Goal: Task Accomplishment & Management: Complete application form

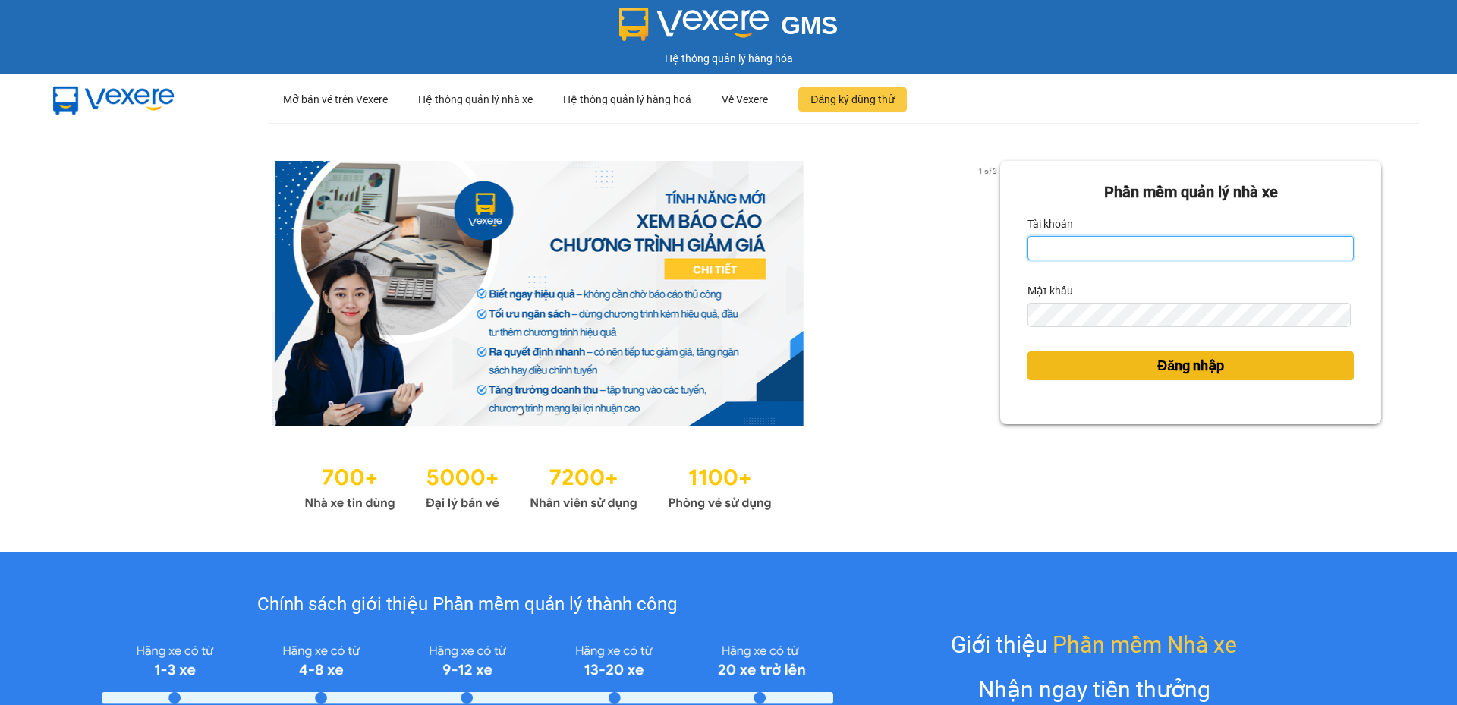
type input "cdtuan.apq"
click at [1129, 374] on button "Đăng nhập" at bounding box center [1190, 365] width 326 height 29
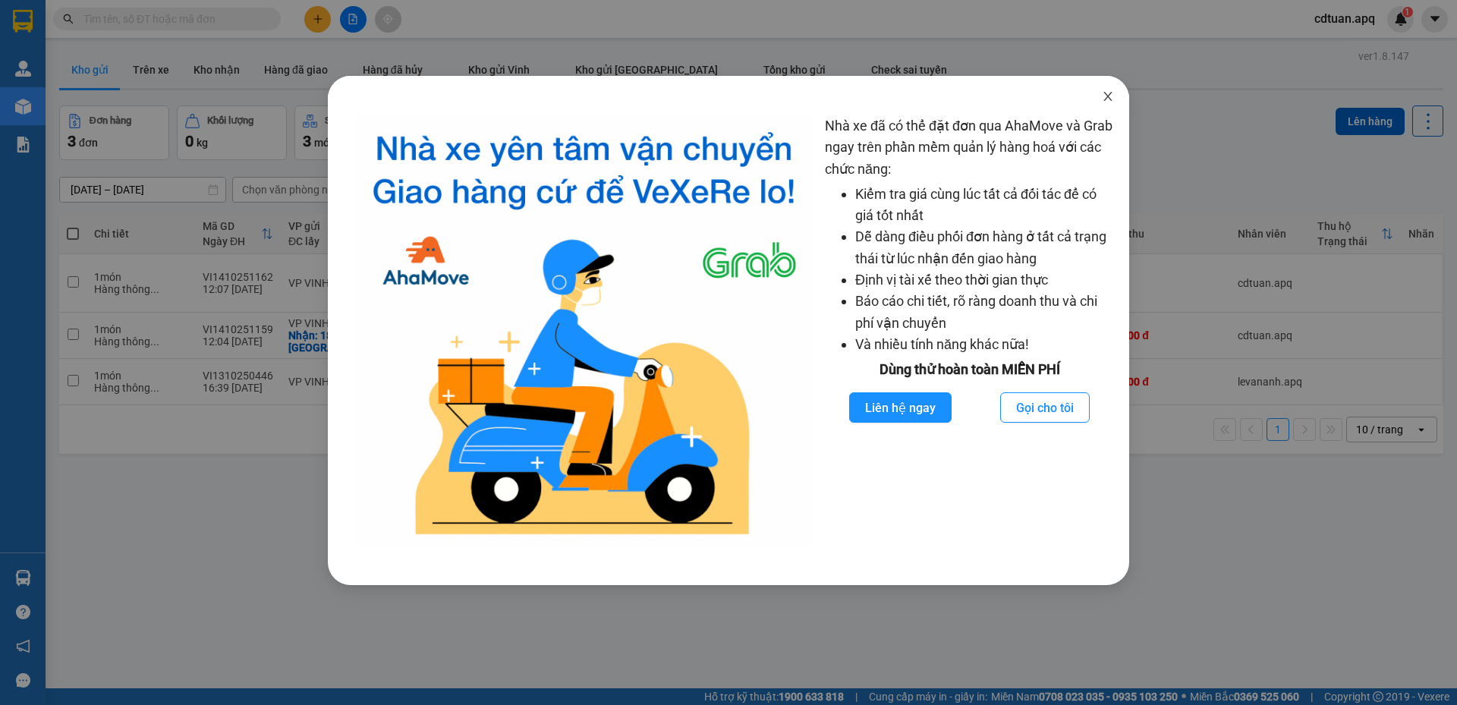
click at [1108, 102] on icon "close" at bounding box center [1108, 96] width 12 height 12
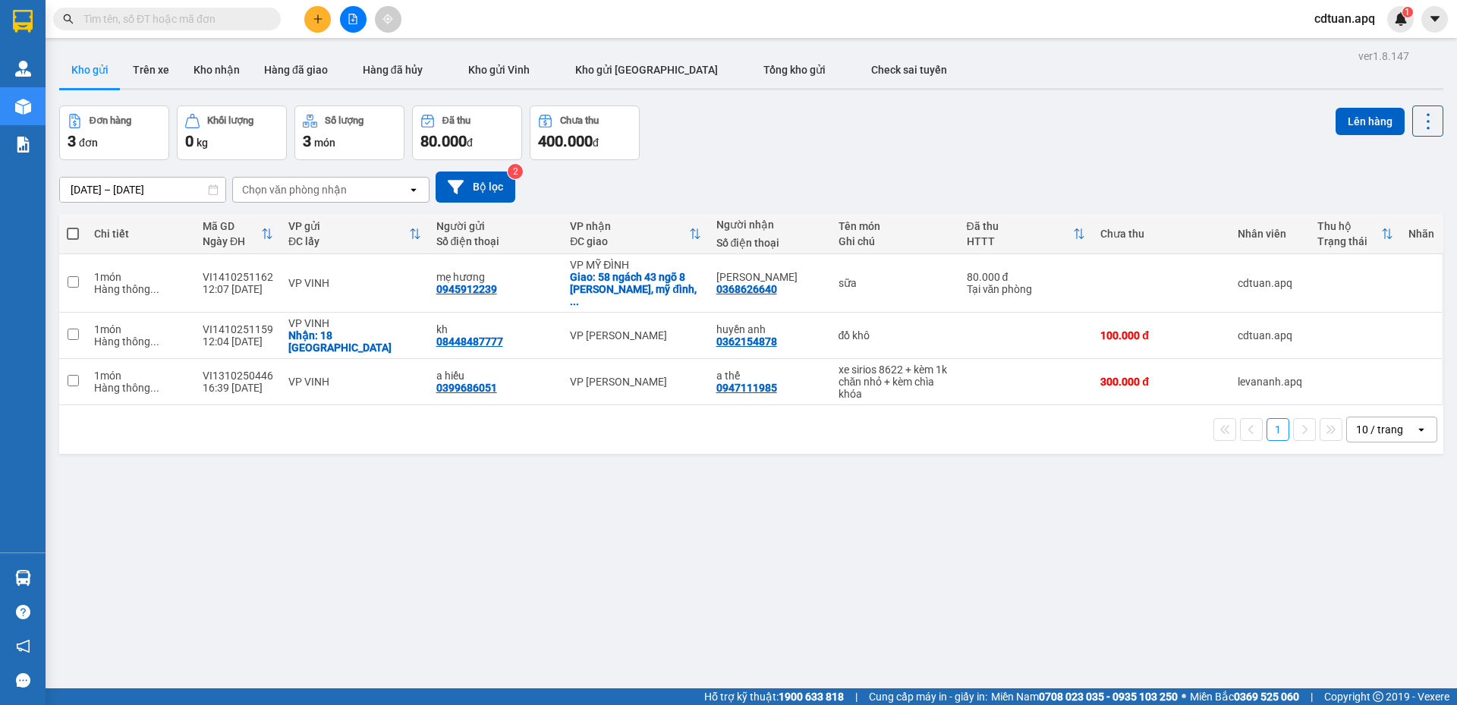
click at [703, 511] on div "ver 1.8.147 Kho gửi Trên xe Kho nhận Hàng đã giao Hàng đã hủy Kho gửi Vinh Kho …" at bounding box center [751, 398] width 1396 height 705
click at [189, 25] on input "text" at bounding box center [172, 19] width 179 height 17
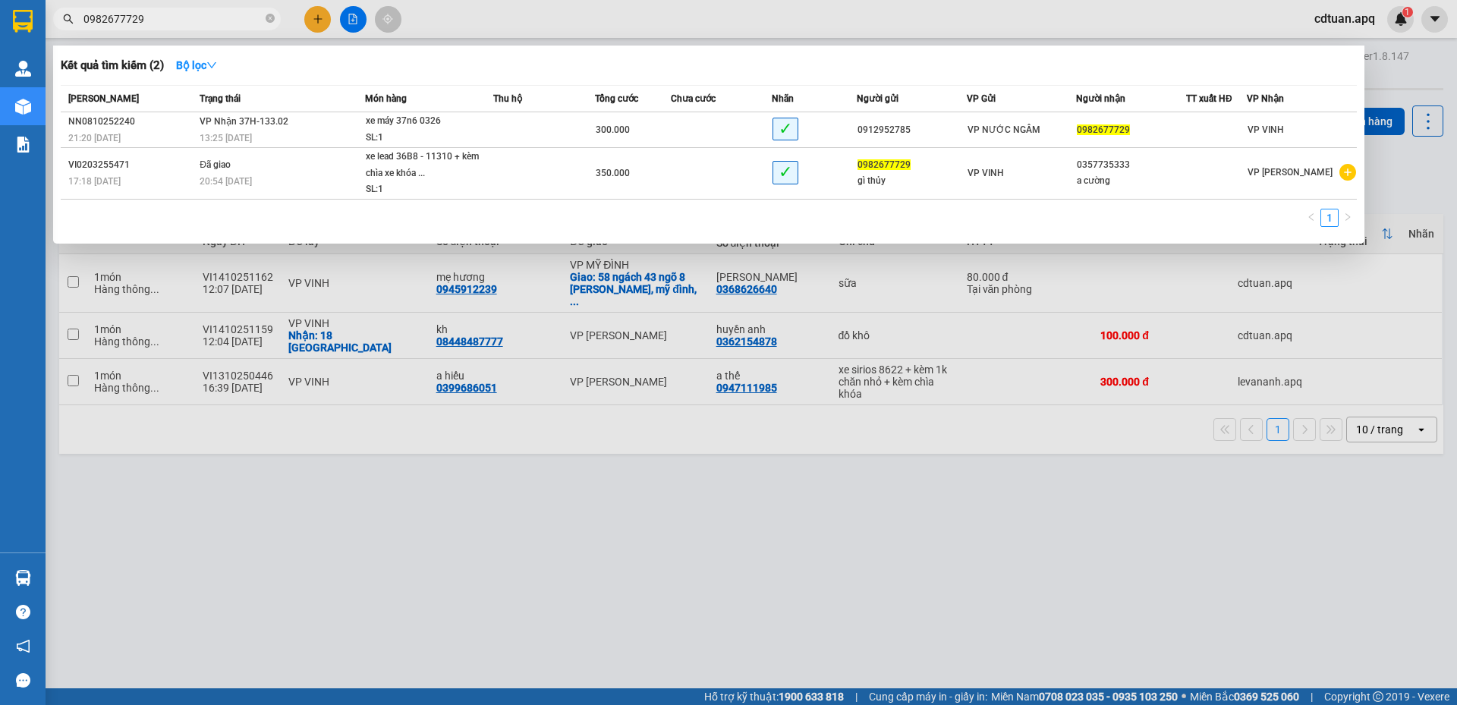
type input "0982677729"
click at [905, 466] on div at bounding box center [728, 352] width 1457 height 705
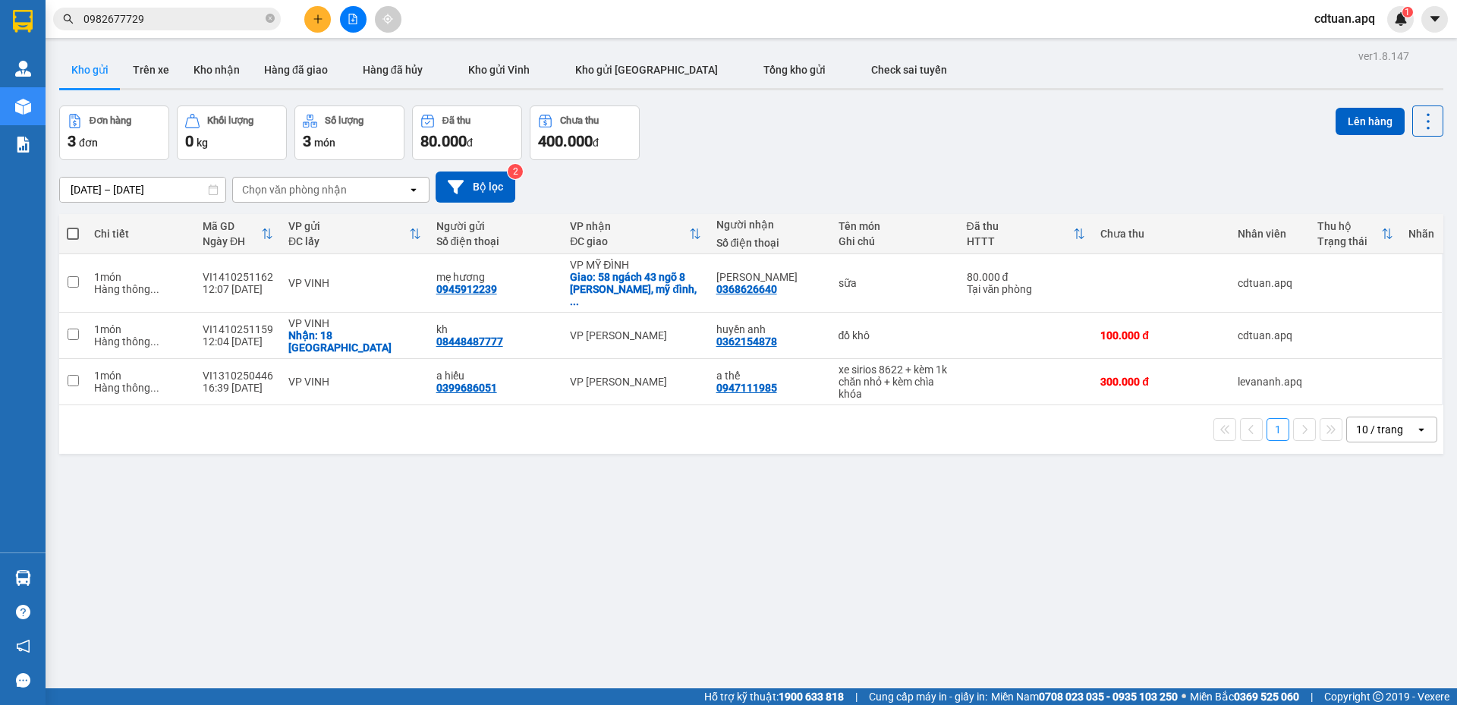
click at [876, 137] on div "Đơn hàng 3 đơn Khối lượng 0 kg Số lượng 3 món Đã thu 80.000 đ Chưa thu 400.000 …" at bounding box center [751, 132] width 1384 height 55
click at [268, 17] on icon "close-circle" at bounding box center [270, 18] width 9 height 9
click at [244, 17] on input "text" at bounding box center [172, 19] width 179 height 17
click at [882, 104] on div "ver 1.8.147 Kho gửi Trên xe Kho nhận Hàng đã giao Hàng đã hủy Kho gửi Vinh Kho …" at bounding box center [751, 398] width 1396 height 705
click at [890, 90] on div at bounding box center [751, 89] width 1384 height 2
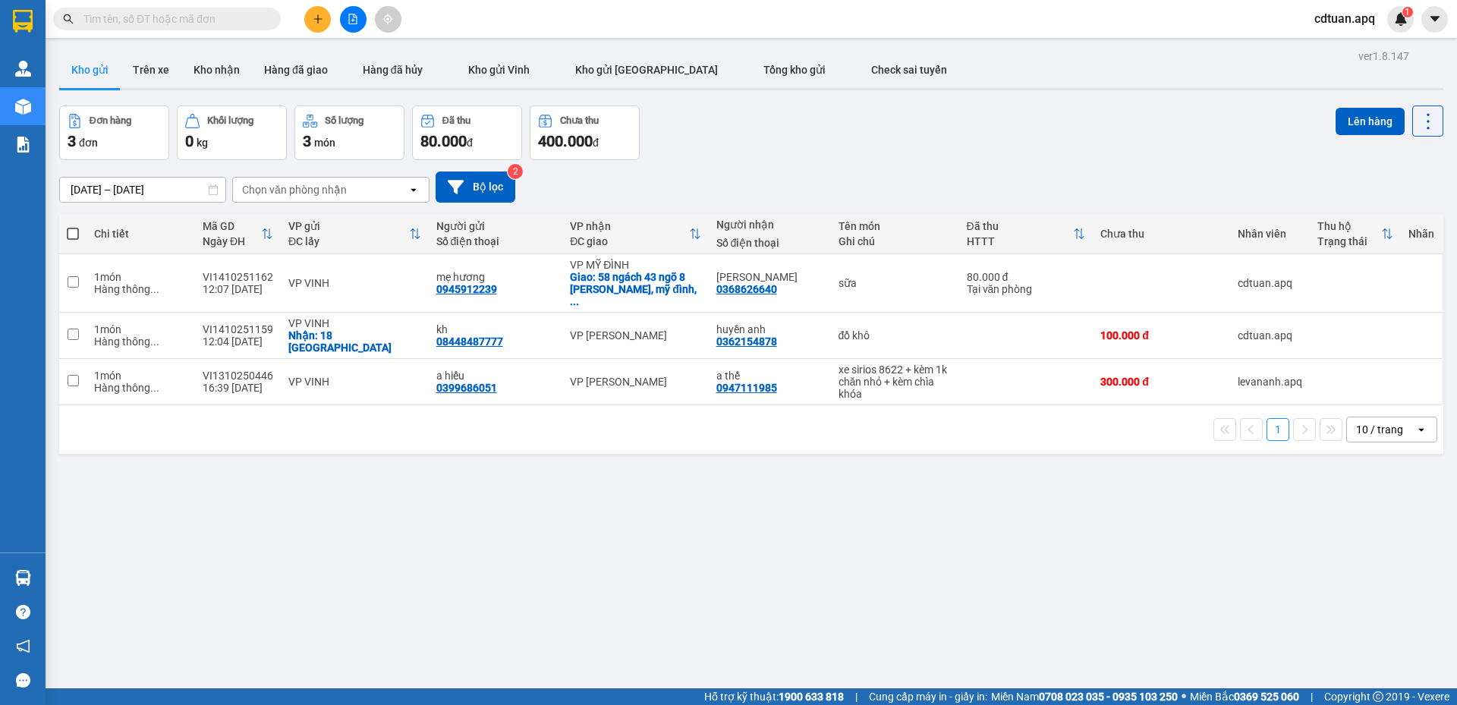
click at [300, 17] on div at bounding box center [353, 19] width 114 height 27
click at [315, 19] on icon "plus" at bounding box center [317, 18] width 8 height 1
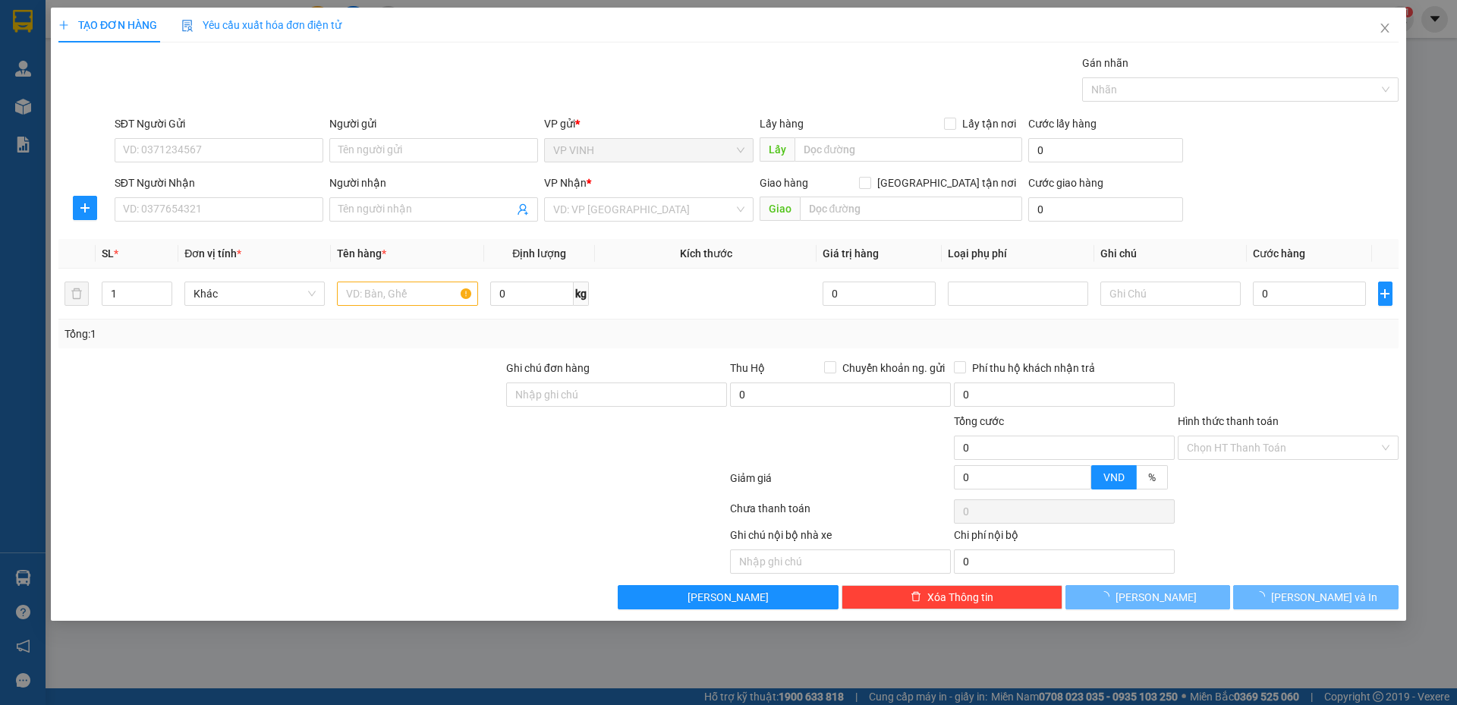
click at [225, 19] on span "Yêu cầu xuất hóa đơn điện tử" at bounding box center [261, 25] width 160 height 12
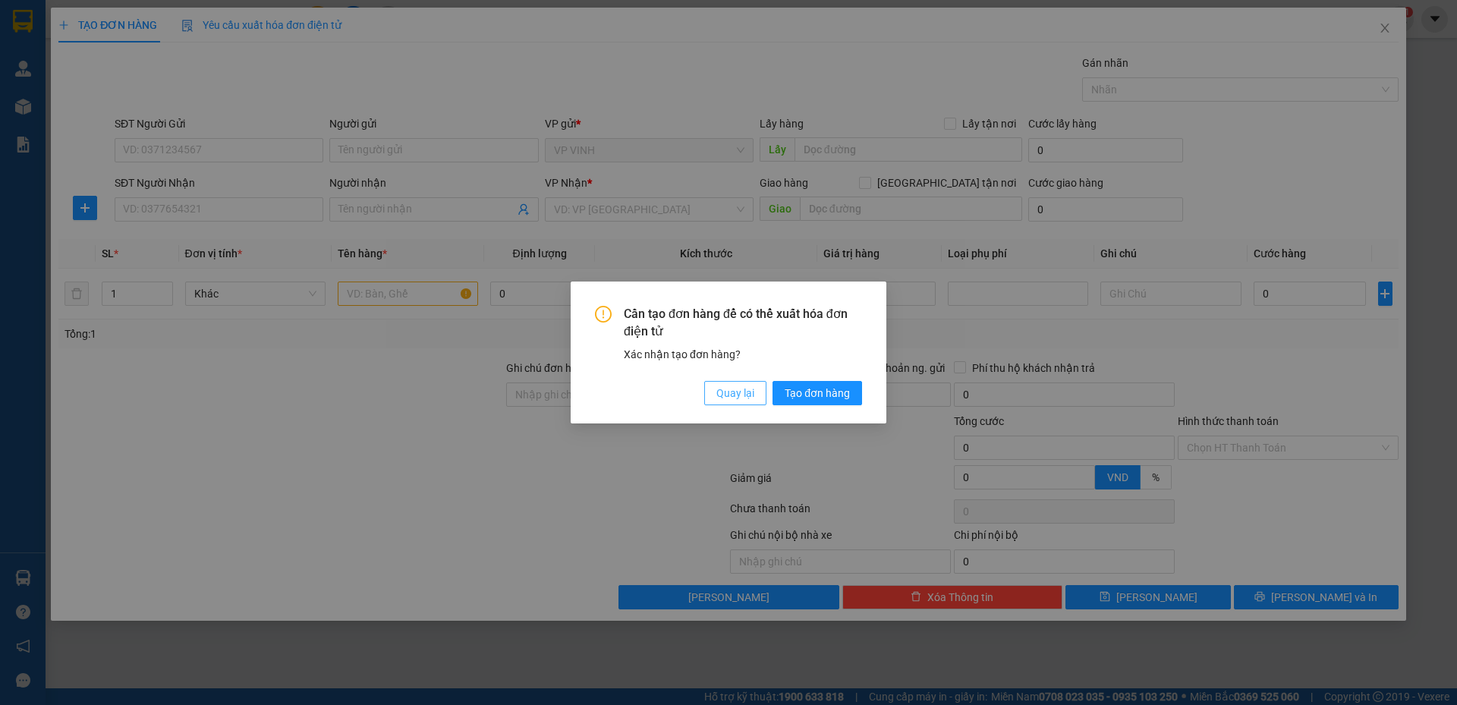
click at [740, 387] on span "Quay lại" at bounding box center [735, 393] width 38 height 17
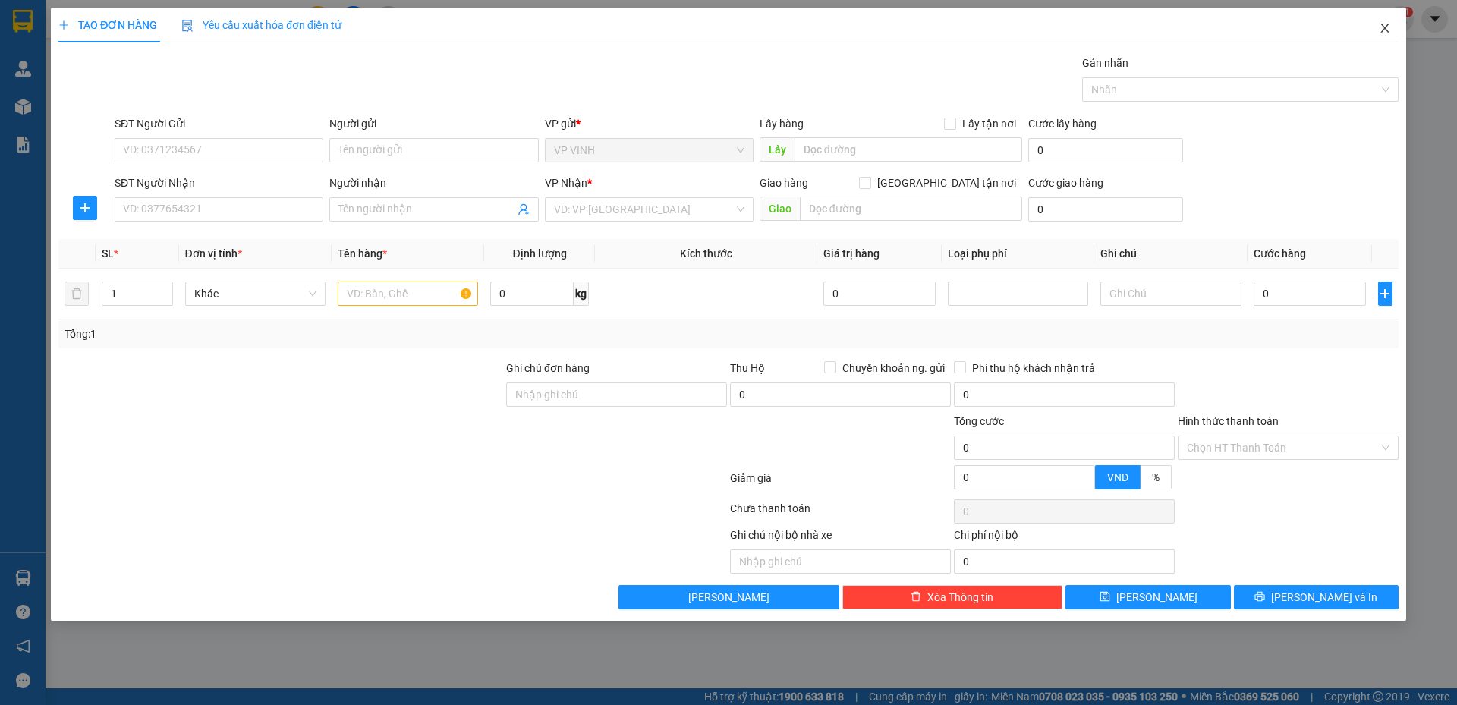
click at [1387, 29] on icon "close" at bounding box center [1385, 28] width 12 height 12
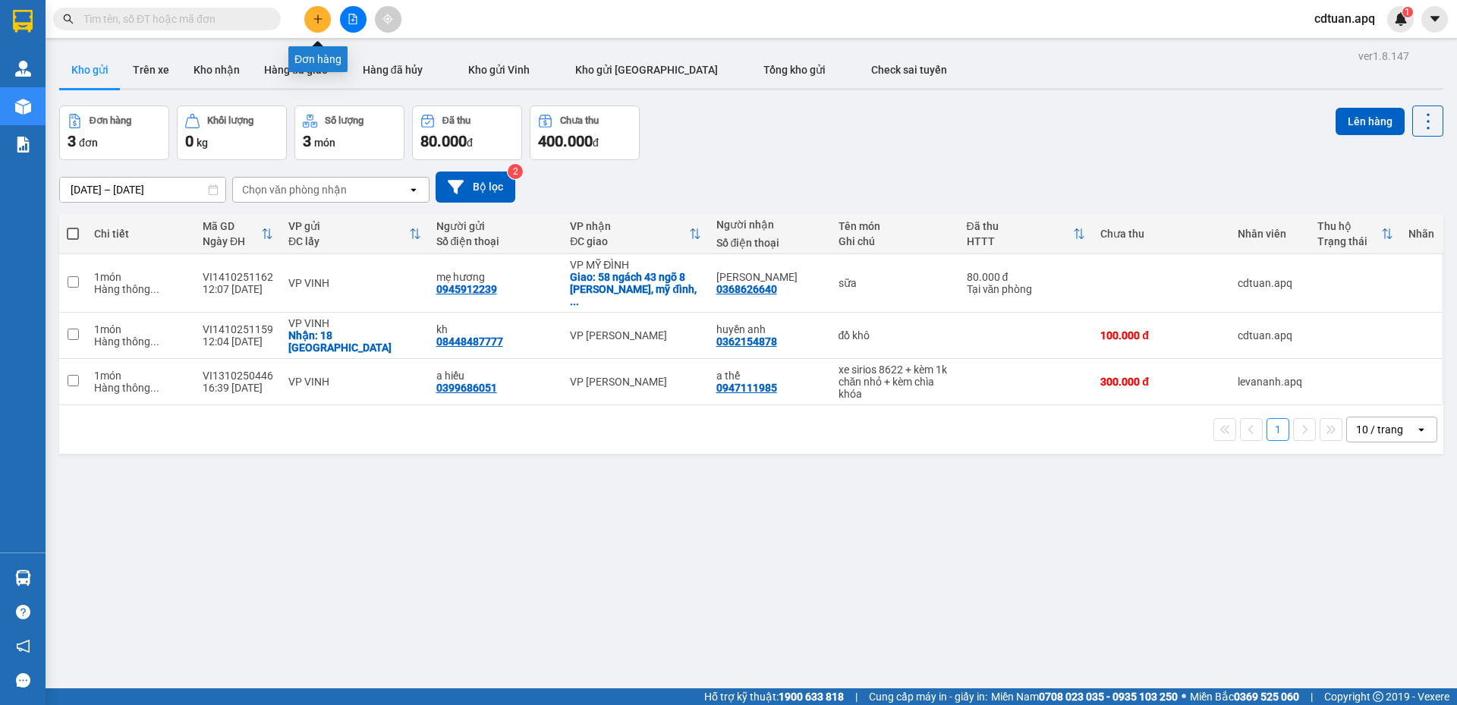
click at [306, 23] on button at bounding box center [317, 19] width 27 height 27
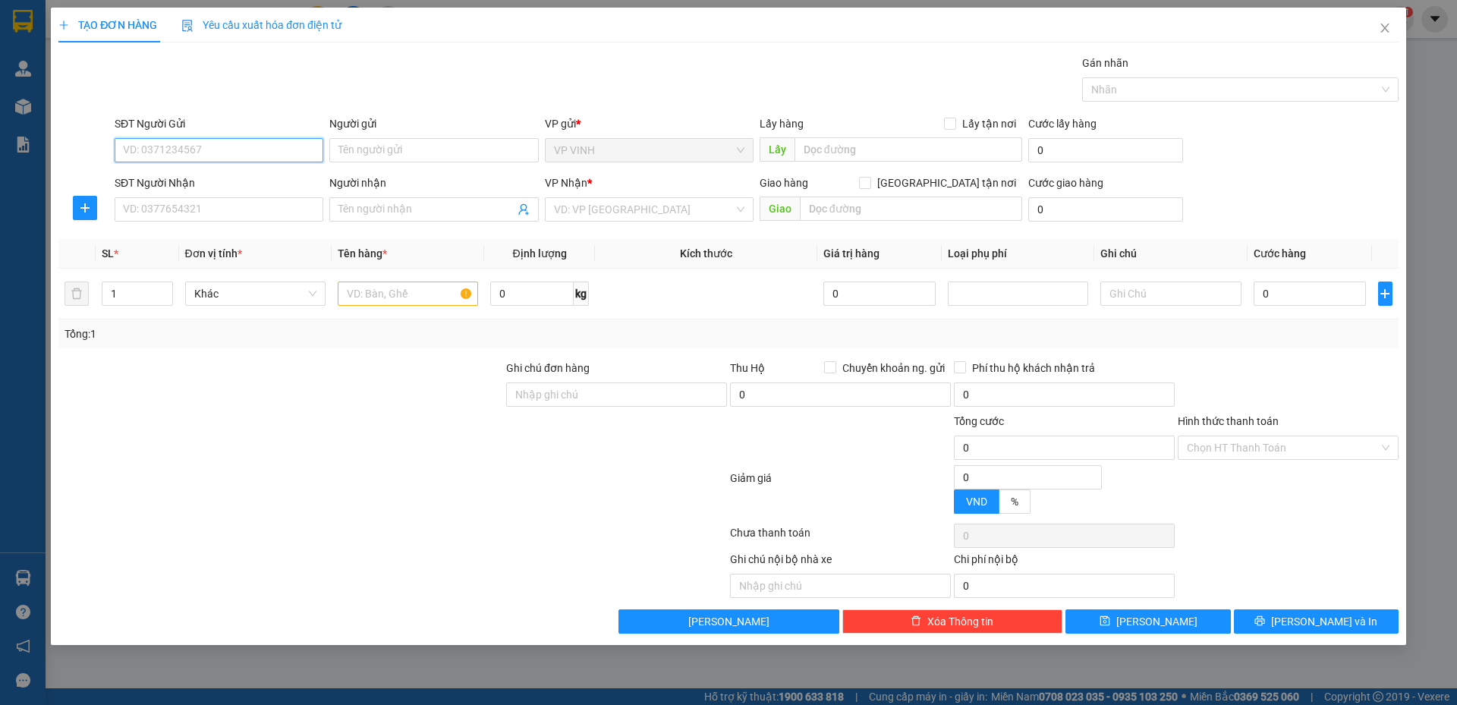
click at [241, 156] on input "SĐT Người Gửi" at bounding box center [219, 150] width 209 height 24
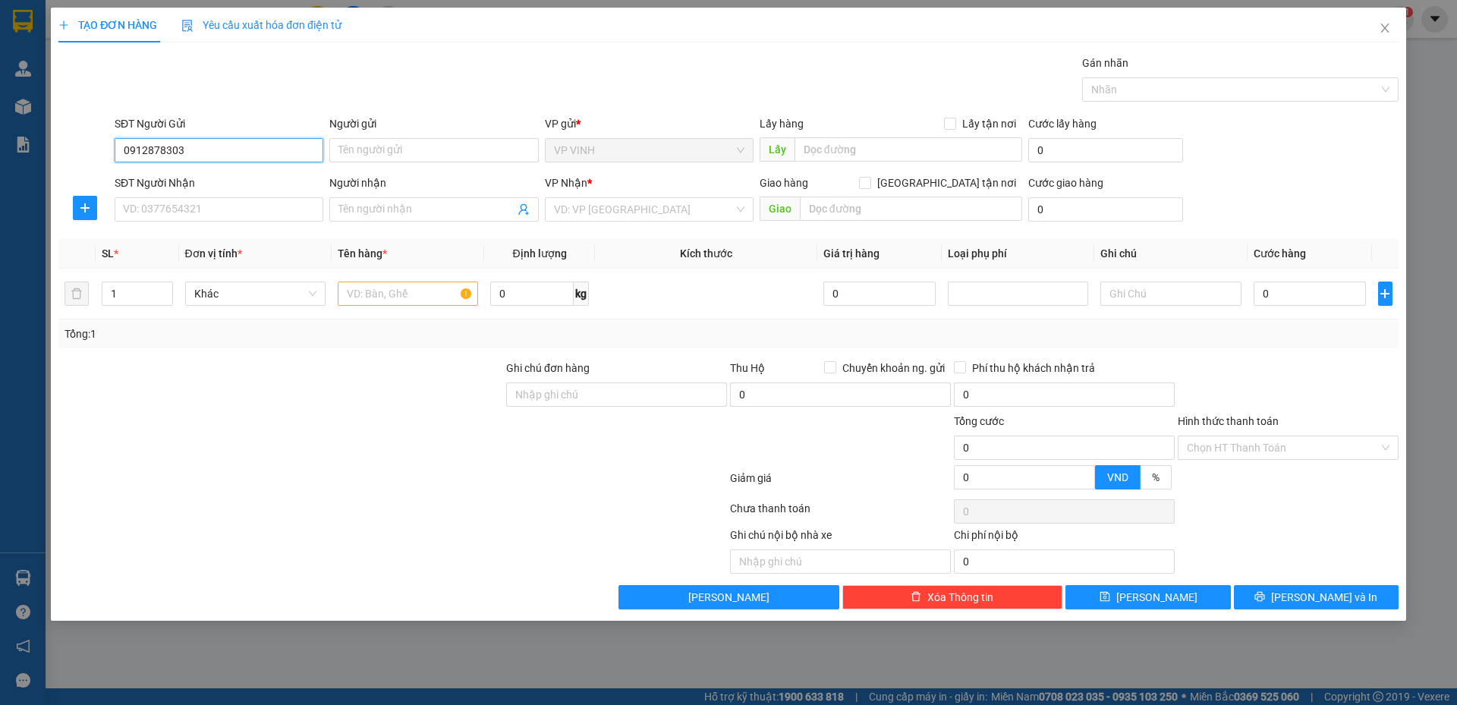
click at [266, 146] on input "0912878303" at bounding box center [219, 150] width 209 height 24
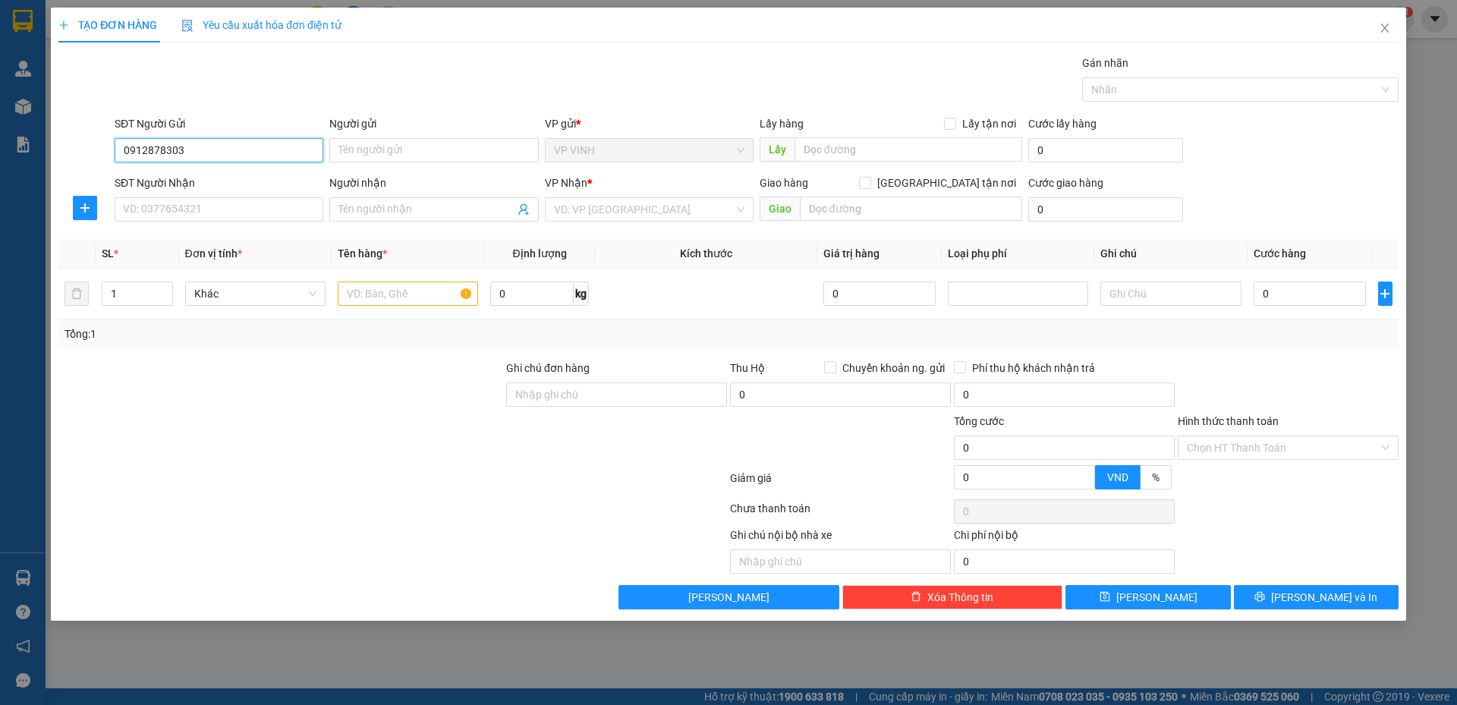
click at [268, 153] on input "0912878303" at bounding box center [219, 150] width 209 height 24
type input "0912878303"
click at [325, 160] on div "SĐT Người Gửi 0912878303 0912878303" at bounding box center [219, 141] width 215 height 53
click at [284, 153] on input "0912878303" at bounding box center [219, 150] width 209 height 24
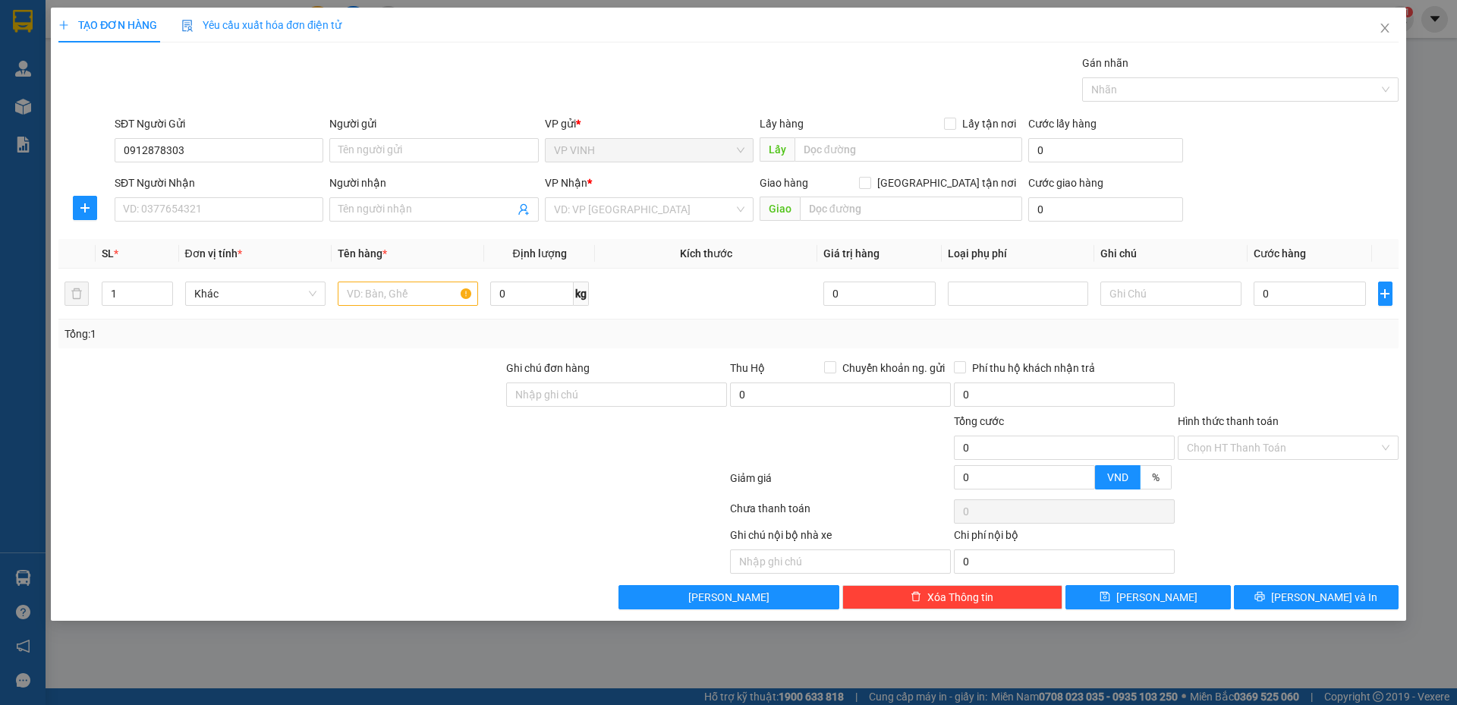
click at [387, 162] on div "Người gửi Tên người gửi" at bounding box center [433, 141] width 209 height 53
click at [369, 153] on input "Người gửi" at bounding box center [433, 150] width 209 height 24
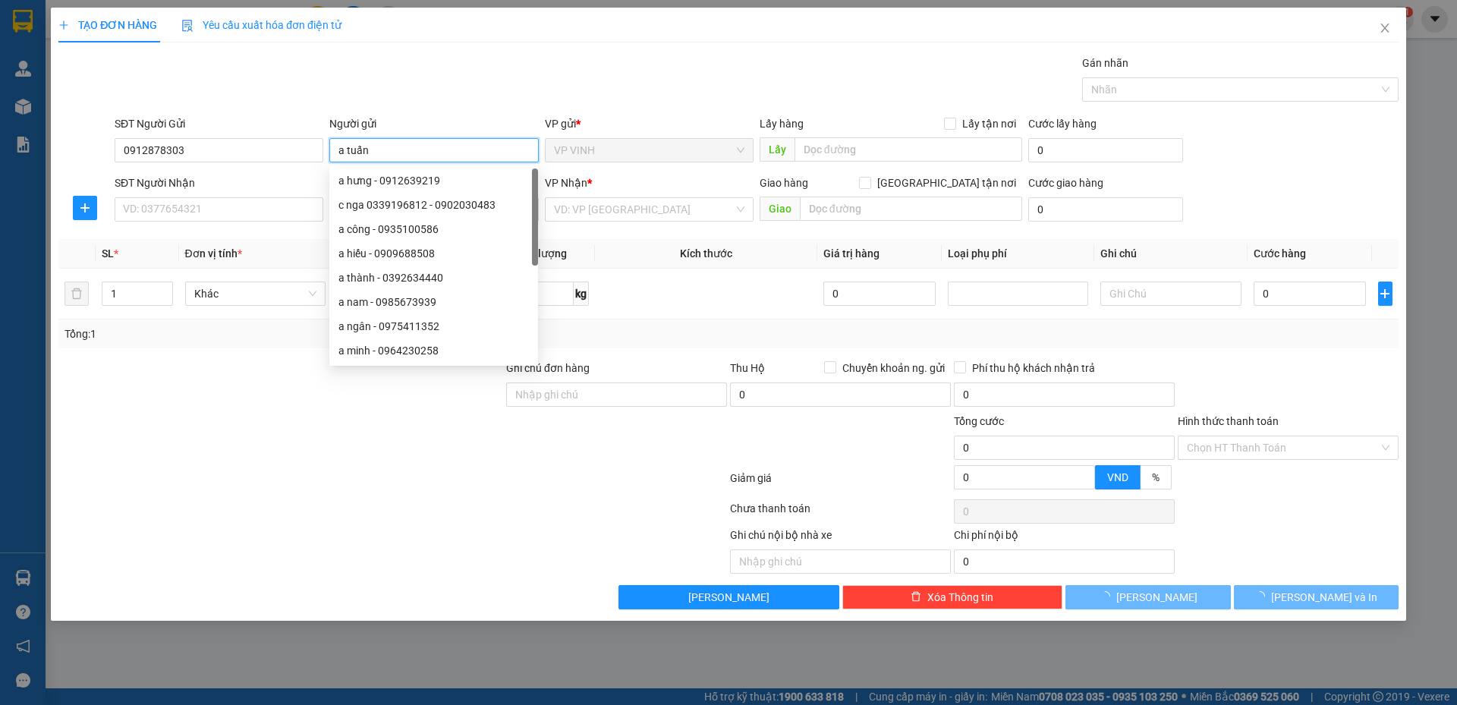
type input "a tuấn"
click at [361, 90] on div "Gói vận chuyển * Tiêu chuẩn Gán nhãn Nhãn" at bounding box center [757, 81] width 1290 height 53
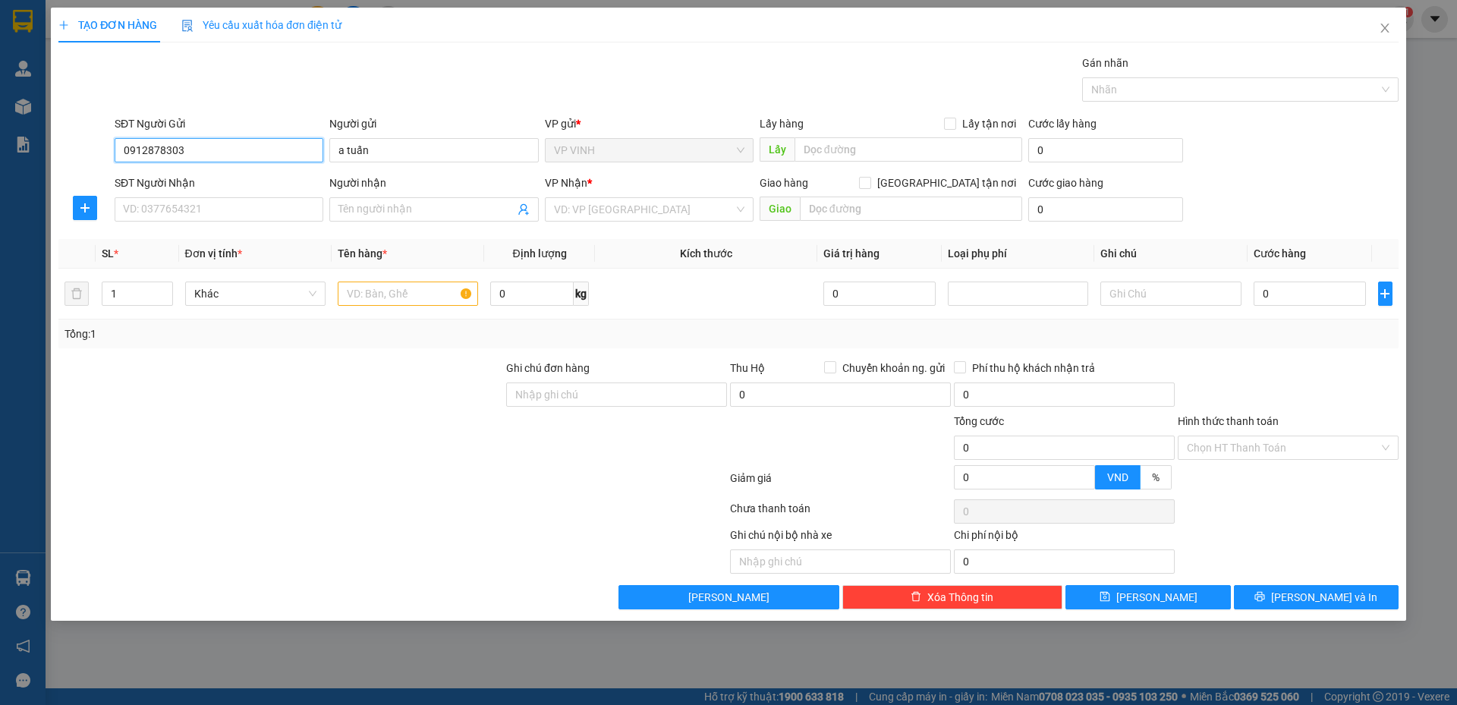
click at [263, 156] on input "0912878303" at bounding box center [219, 150] width 209 height 24
click at [305, 142] on input "SĐT Người Gửi" at bounding box center [219, 150] width 209 height 24
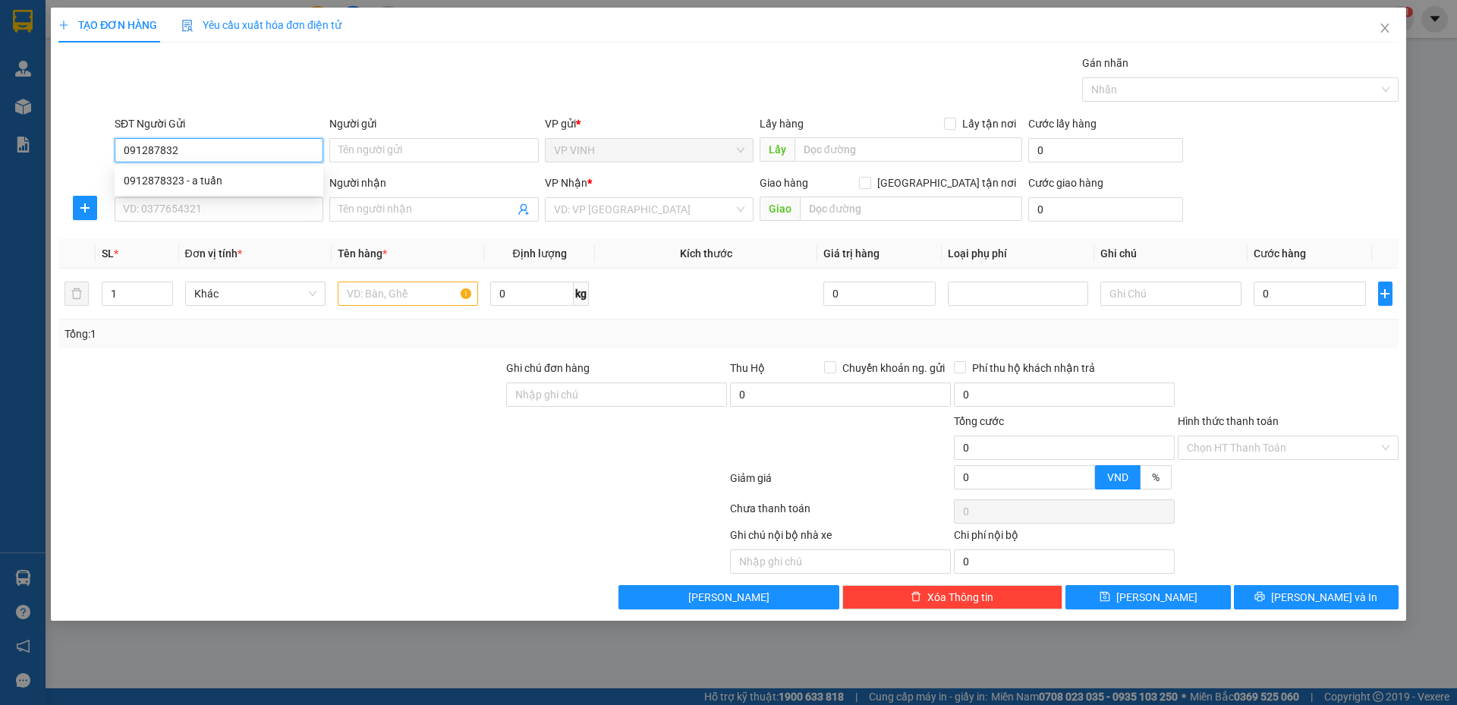
type input "0912878323"
click at [276, 183] on div "0912878323 - a tuấn" at bounding box center [219, 180] width 190 height 17
type input "a tuấn"
type input "0912878323"
click at [244, 209] on input "SĐT Người Nhận" at bounding box center [219, 209] width 209 height 24
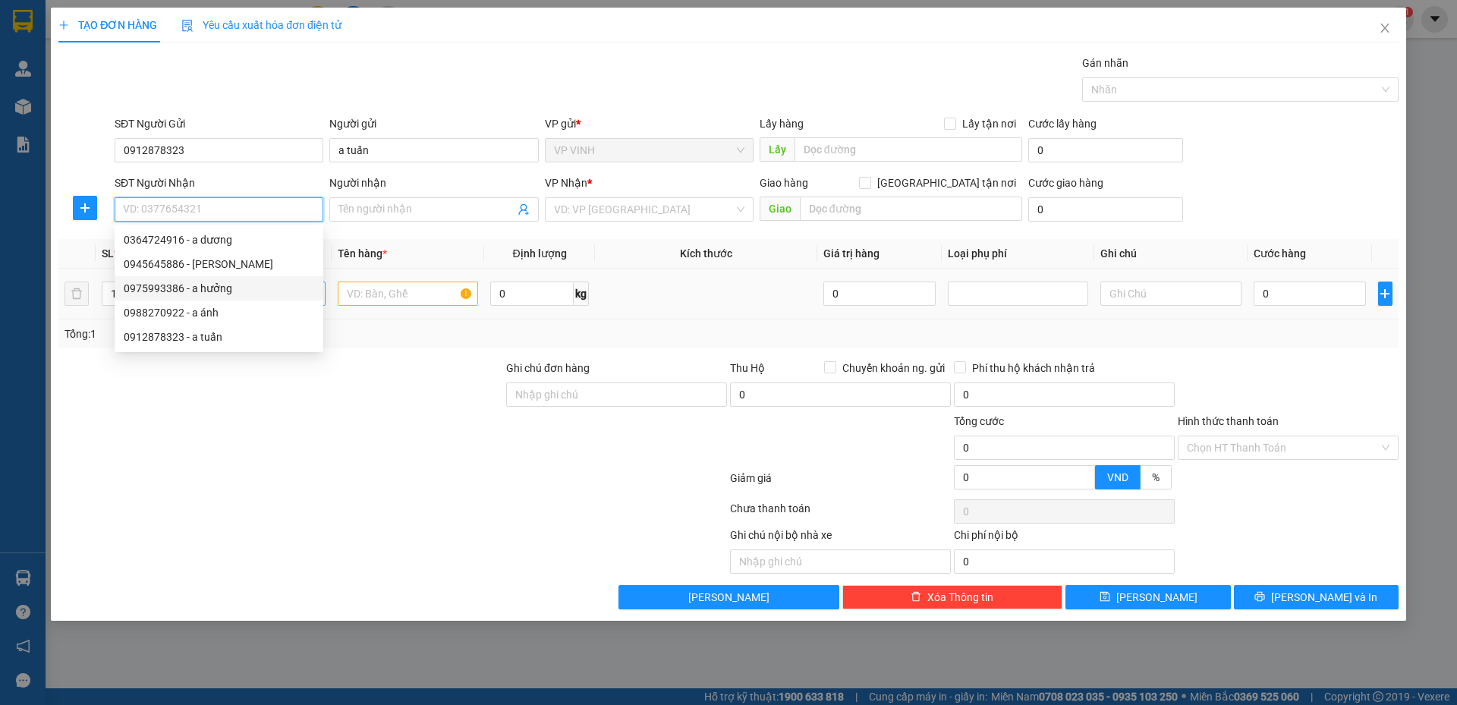
click at [187, 288] on div "0975993386 - a hưởng" at bounding box center [219, 288] width 190 height 17
type input "0975993386"
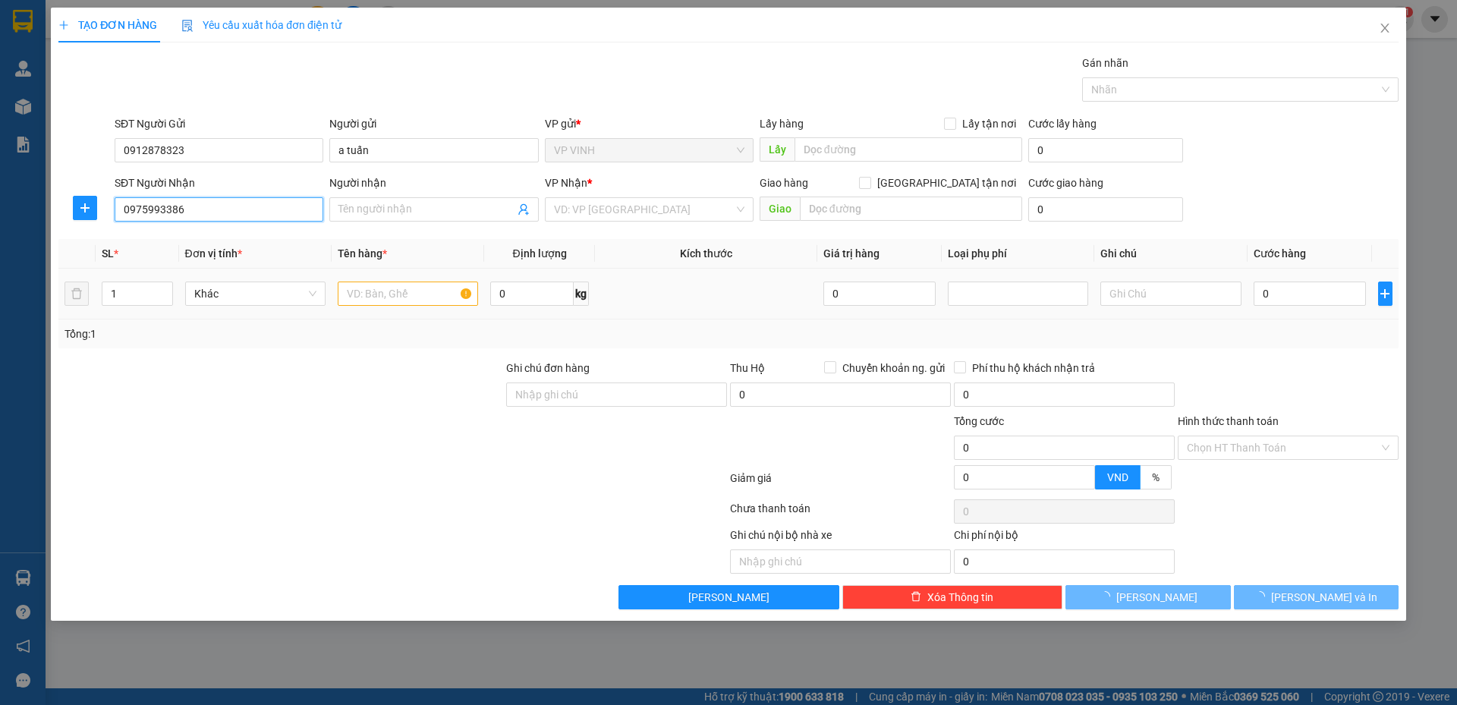
type input "a hưởng"
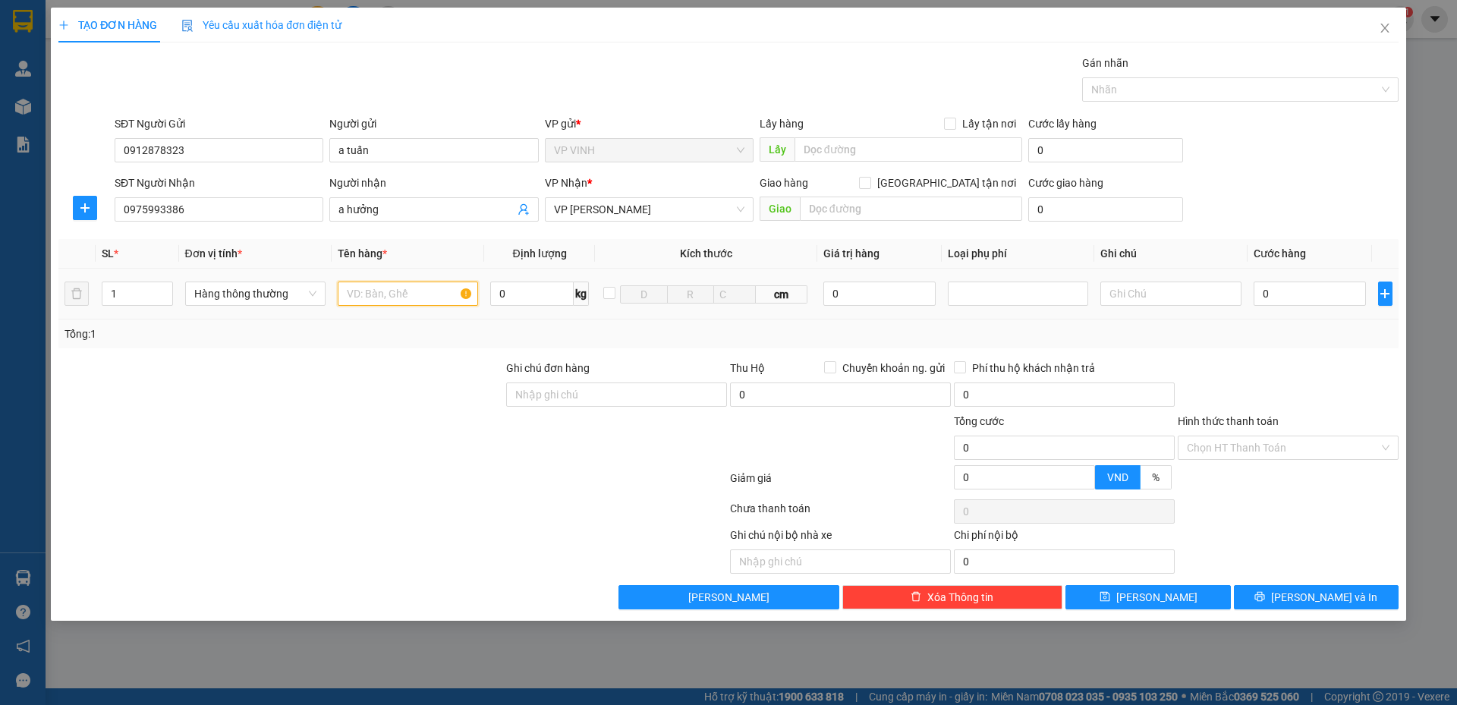
click at [395, 291] on input "text" at bounding box center [408, 293] width 140 height 24
type input "s"
type input "lọc nước"
click at [1275, 296] on input "0" at bounding box center [1309, 293] width 113 height 24
type input "7"
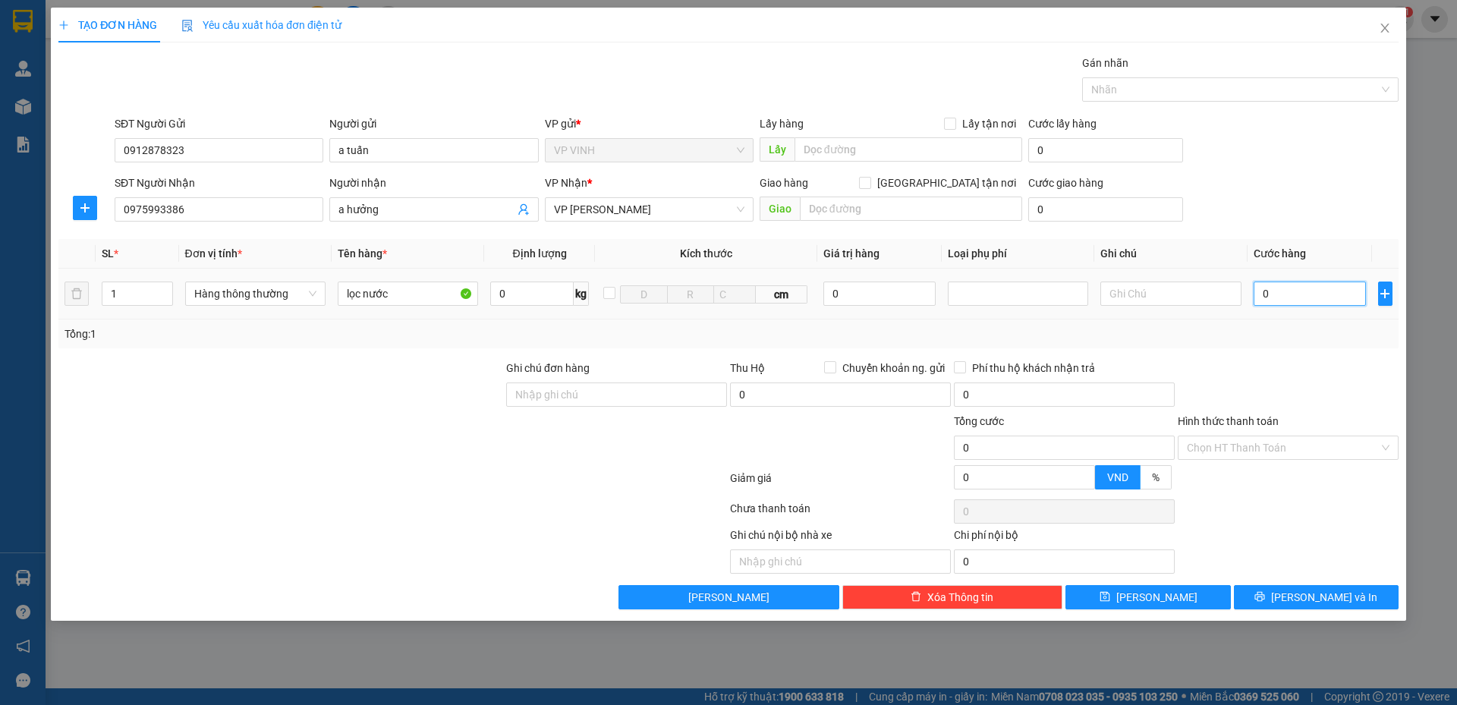
type input "7"
type input "70"
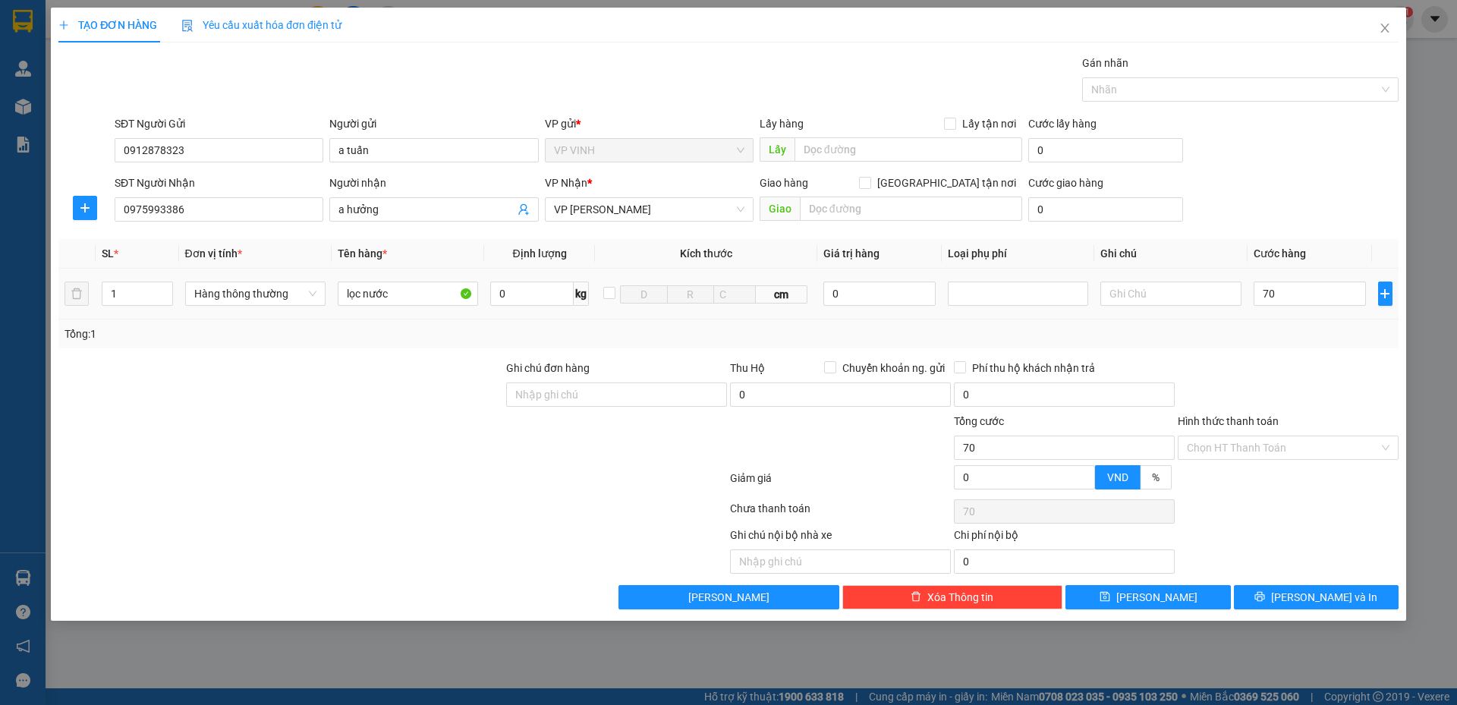
type input "70.000"
click at [1275, 368] on div at bounding box center [1288, 386] width 224 height 53
click at [407, 294] on input "lọc nước" at bounding box center [408, 293] width 140 height 24
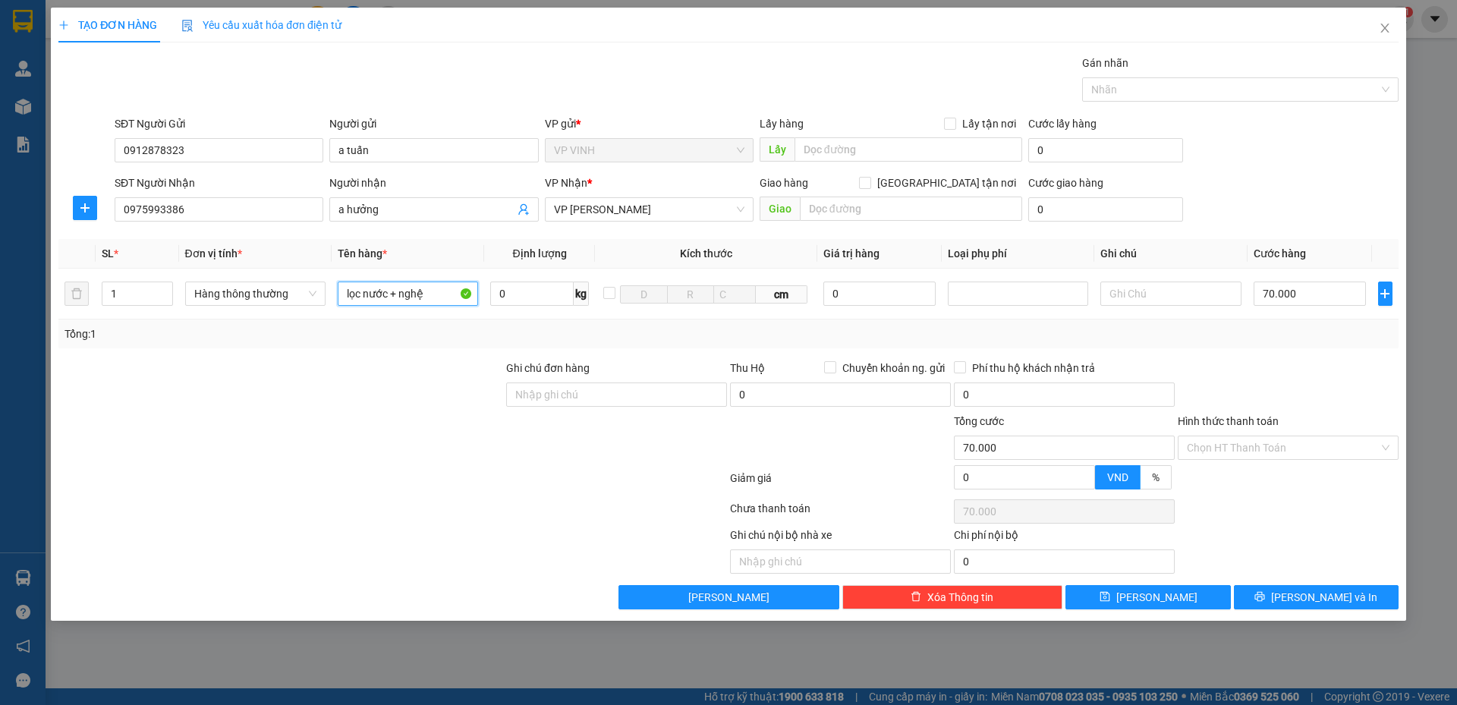
type input "lọc nước + nghệ"
click at [388, 411] on div at bounding box center [281, 386] width 448 height 53
click at [1200, 442] on input "Hình thức thanh toán" at bounding box center [1283, 447] width 192 height 23
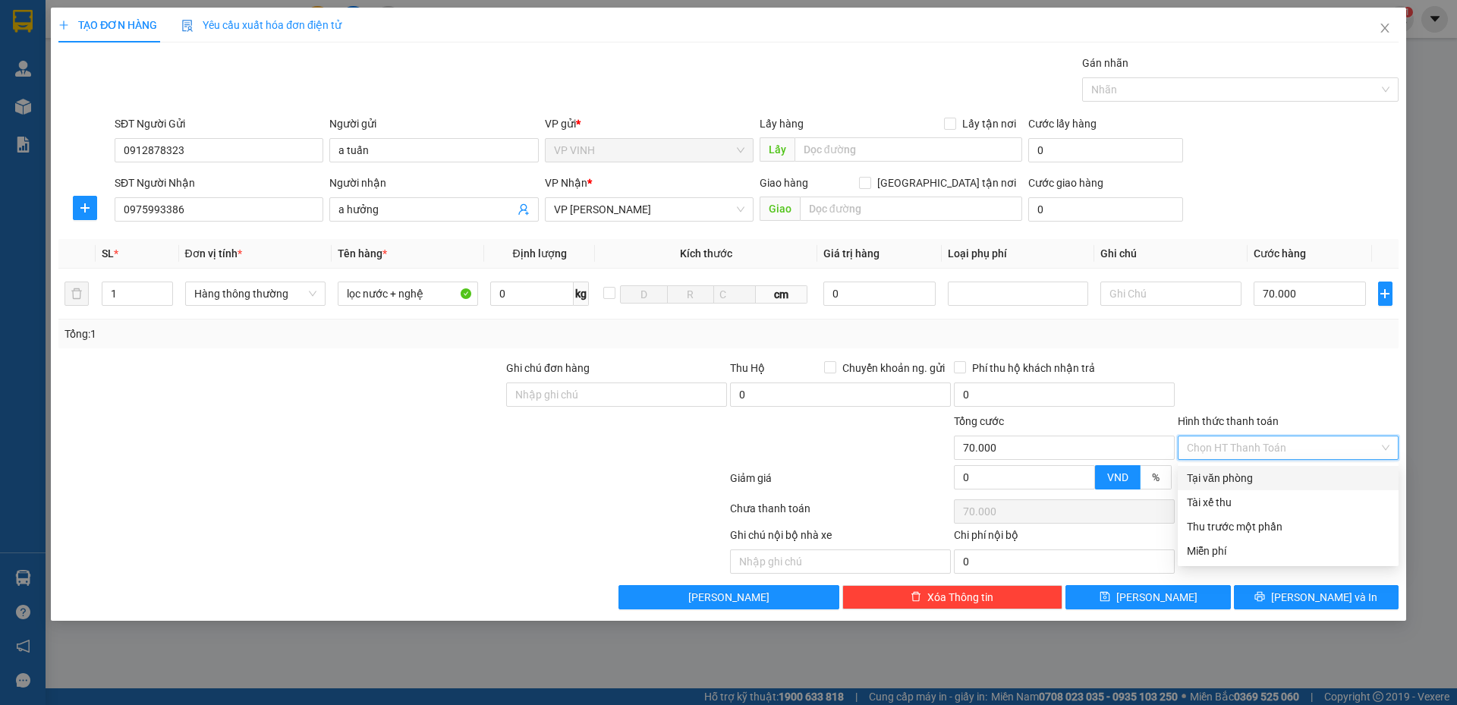
click at [1190, 480] on div "Tại văn phòng" at bounding box center [1288, 478] width 203 height 17
type input "0"
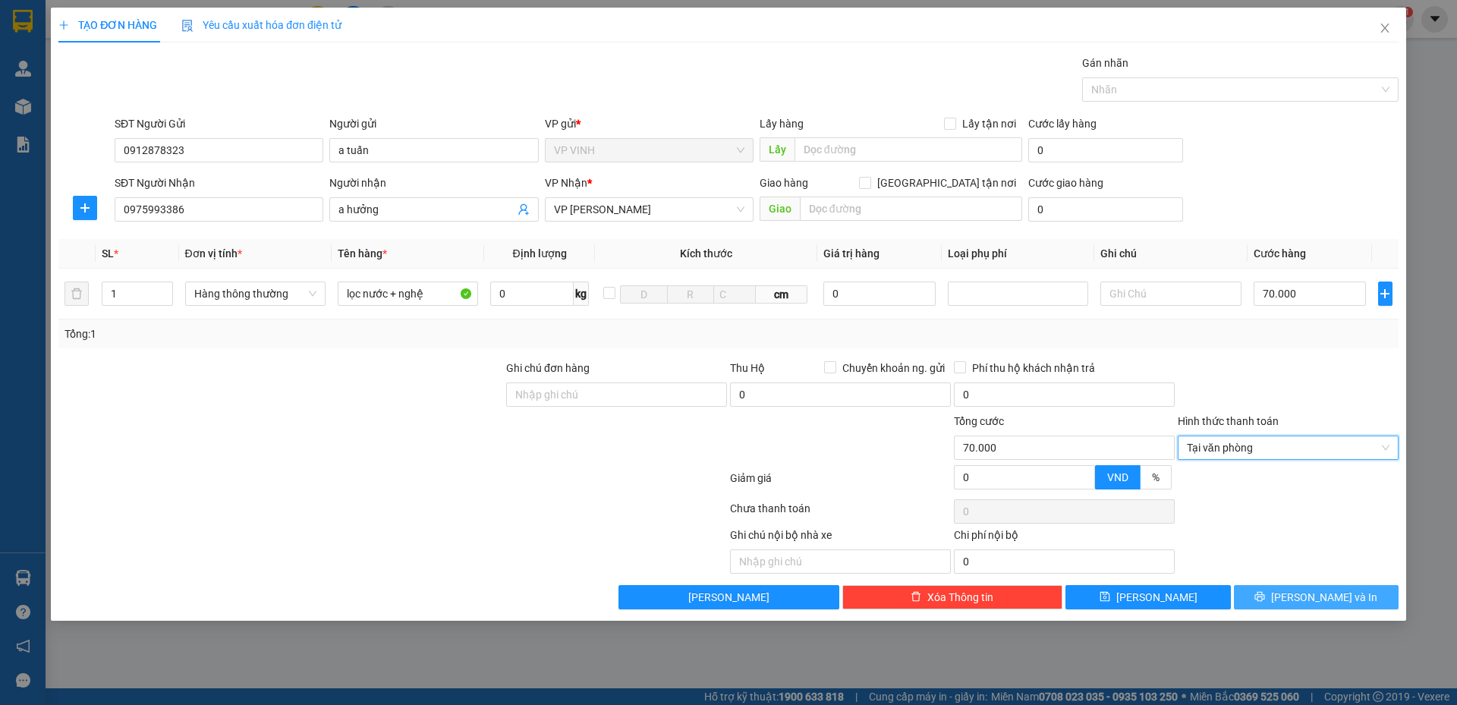
click at [1250, 595] on button "[PERSON_NAME] và In" at bounding box center [1316, 597] width 165 height 24
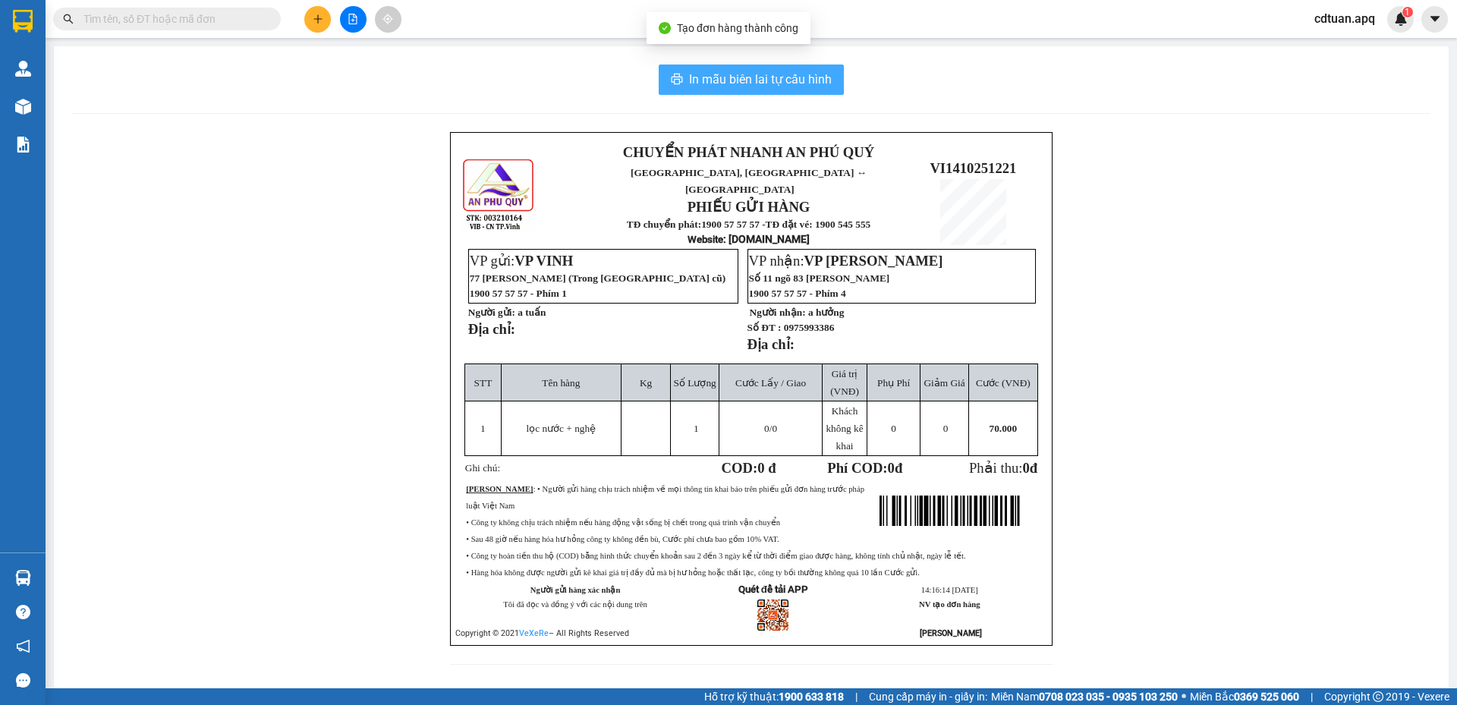
click at [734, 82] on span "In mẫu biên lai tự cấu hình" at bounding box center [760, 79] width 143 height 19
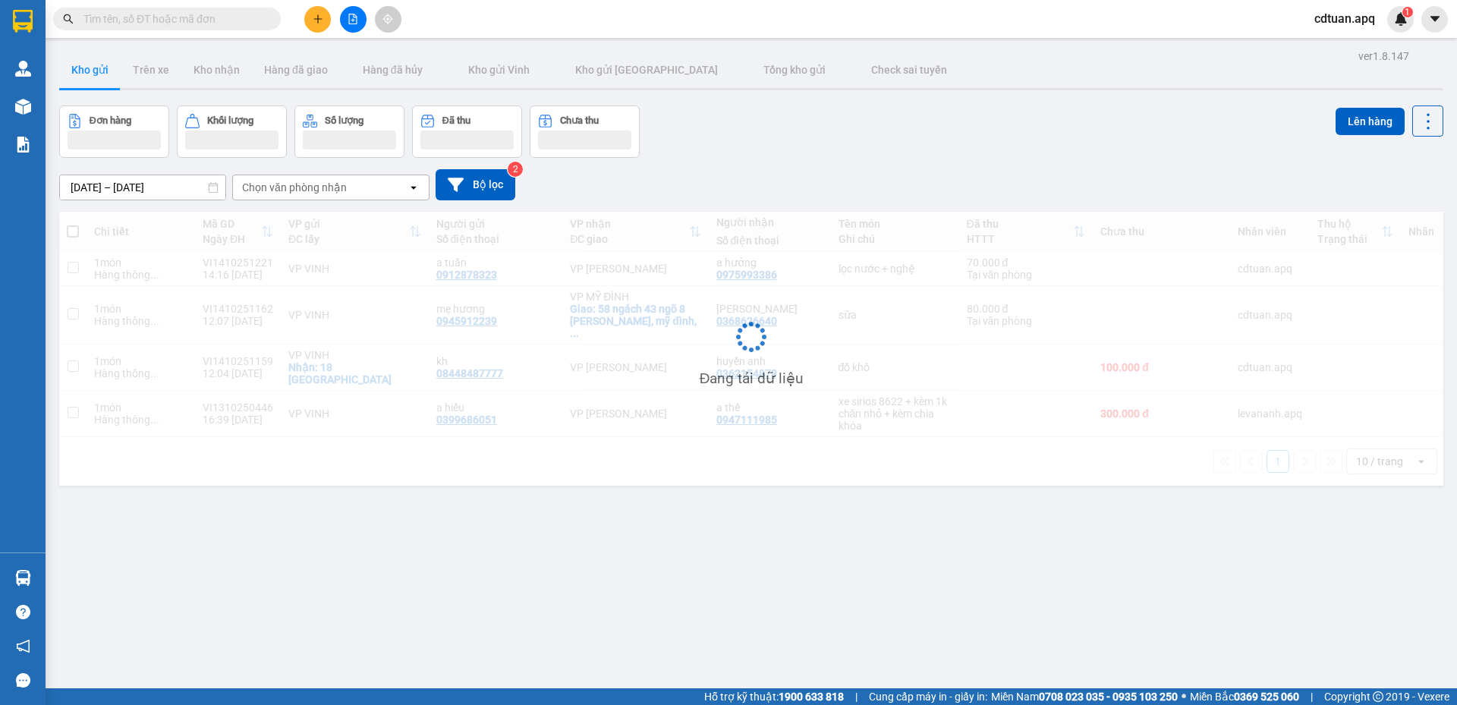
drag, startPoint x: 1218, startPoint y: 211, endPoint x: 820, endPoint y: 150, distance: 402.2
click at [1215, 212] on div "Đang tải dữ liệu" at bounding box center [751, 349] width 1384 height 274
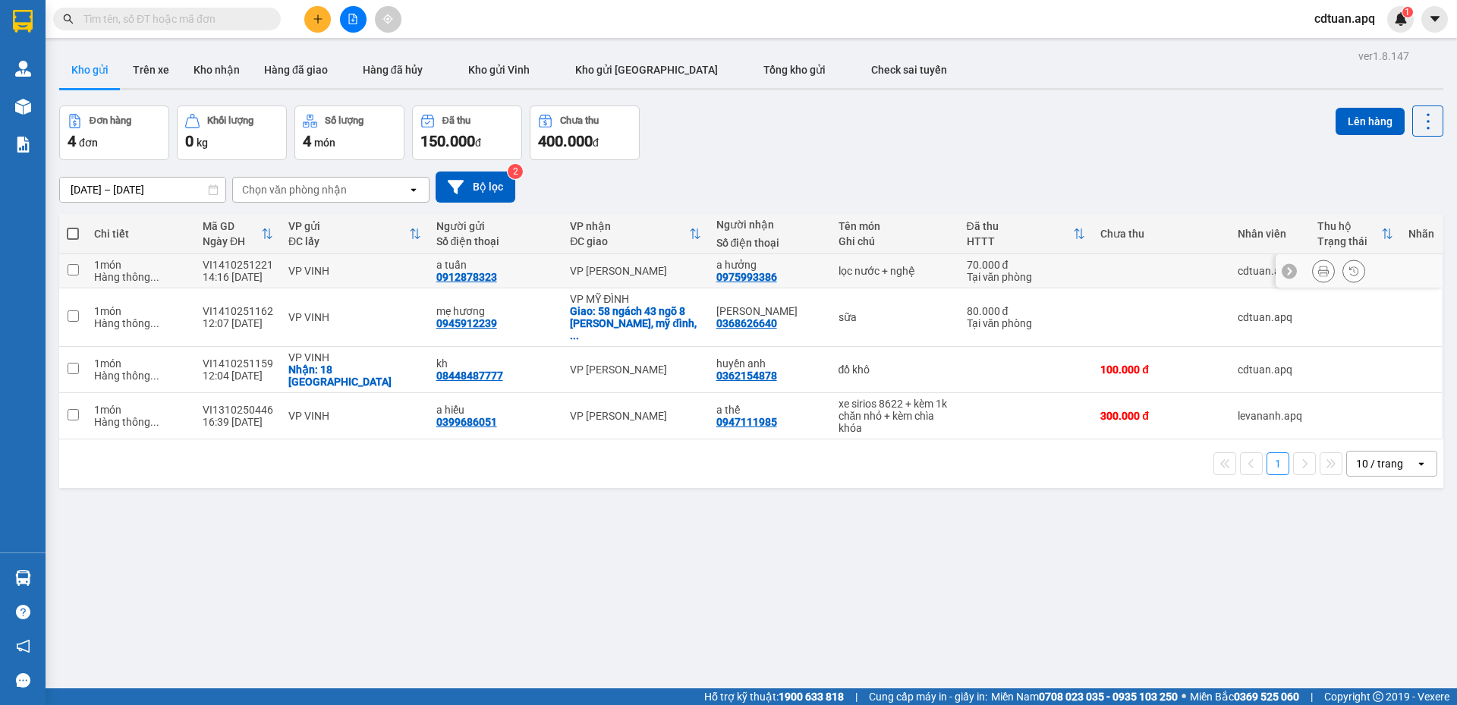
click at [1108, 272] on td at bounding box center [1161, 271] width 137 height 34
checkbox input "true"
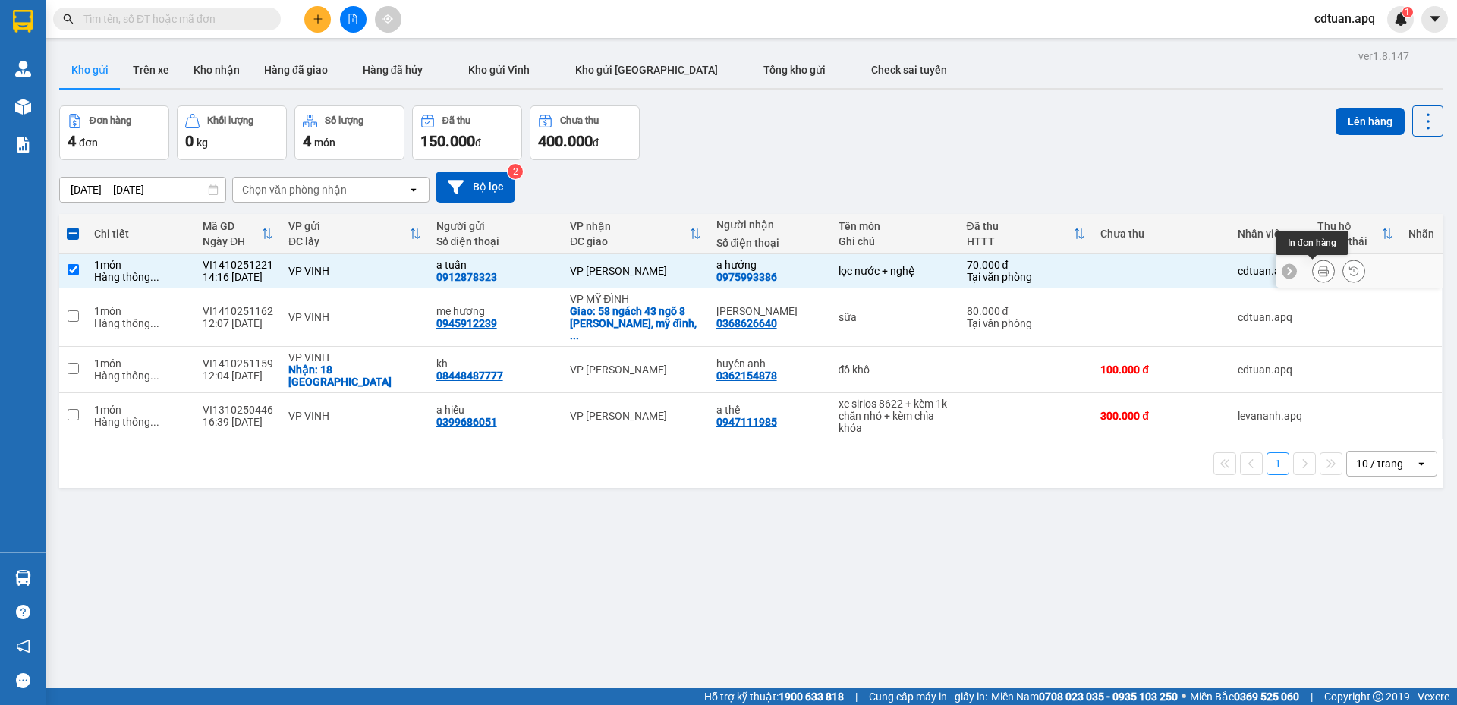
click at [1318, 271] on button at bounding box center [1323, 271] width 21 height 27
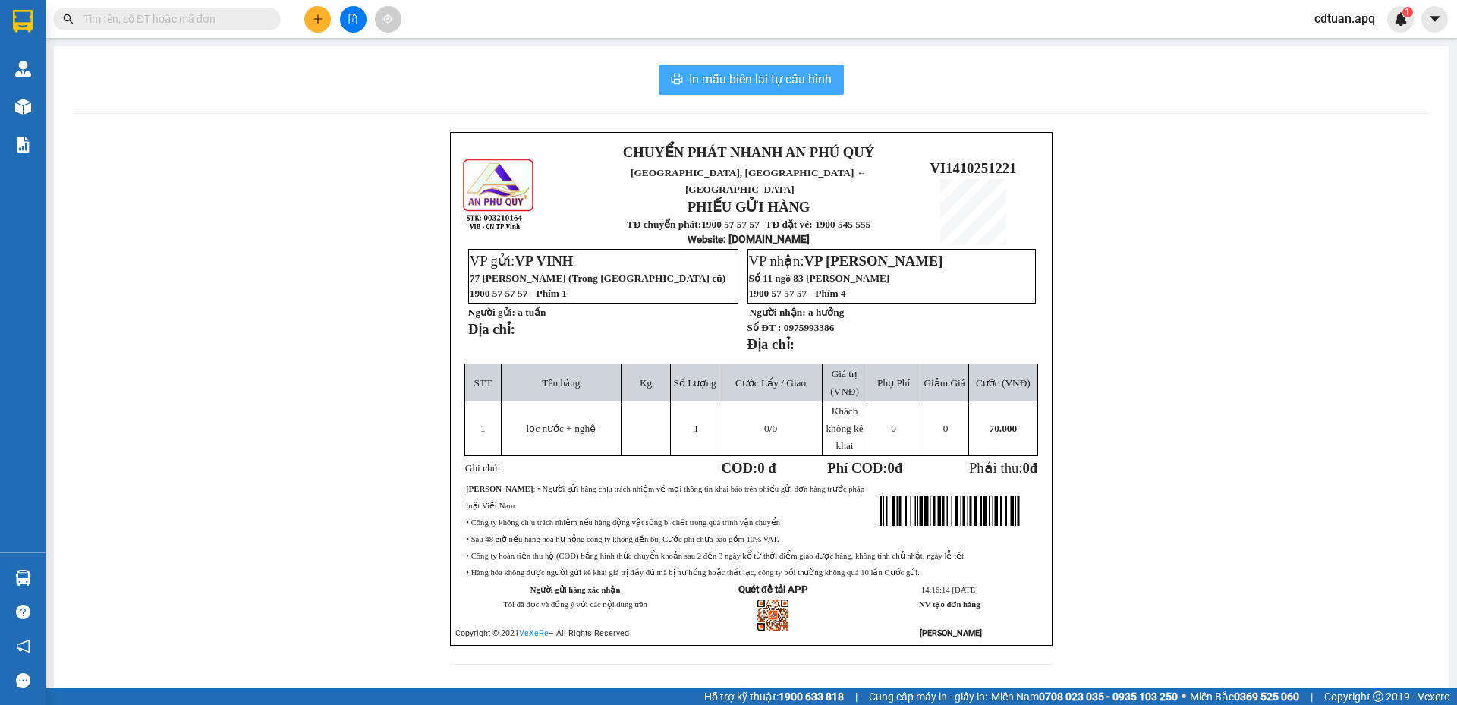
click at [690, 88] on span "In mẫu biên lai tự cấu hình" at bounding box center [760, 79] width 143 height 19
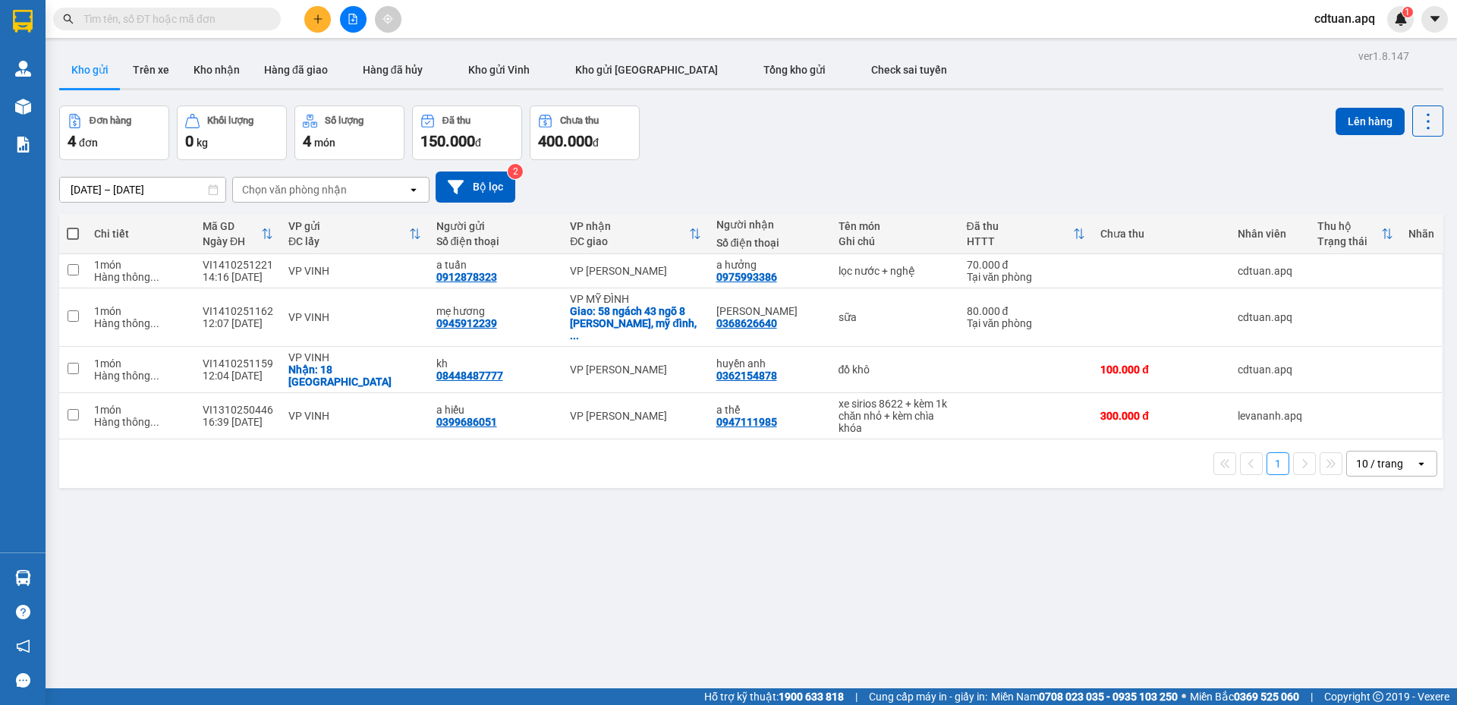
click at [1113, 542] on div "ver 1.8.147 Kho gửi Trên xe Kho nhận Hàng đã giao Hàng đã hủy Kho gửi [PERSON_N…" at bounding box center [751, 398] width 1396 height 705
click at [986, 165] on div "[DATE] – [DATE] Press the down arrow key to interact with the calendar and sele…" at bounding box center [751, 187] width 1384 height 54
click at [951, 178] on div "[DATE] – [DATE] Press the down arrow key to interact with the calendar and sele…" at bounding box center [751, 186] width 1384 height 31
click at [998, 162] on div "[DATE] – [DATE] Press the down arrow key to interact with the calendar and sele…" at bounding box center [751, 187] width 1384 height 54
click at [940, 181] on div "[DATE] – [DATE] Press the down arrow key to interact with the calendar and sele…" at bounding box center [751, 186] width 1384 height 31
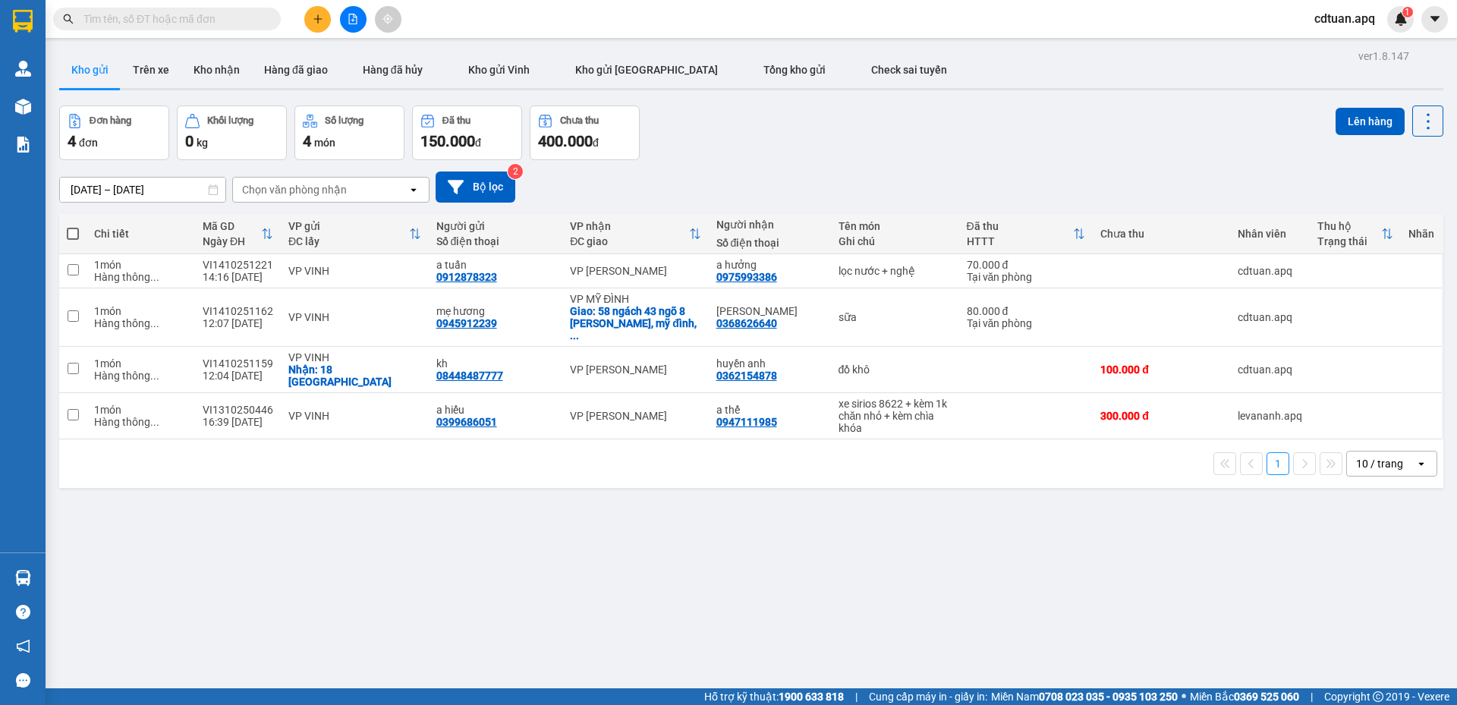
click at [873, 138] on div "Đơn hàng 4 đơn Khối lượng 0 kg Số lượng 4 món Đã thu 150.000 đ Chưa thu 400.000…" at bounding box center [751, 132] width 1384 height 55
click at [733, 92] on div "ver 1.8.147 Kho gửi Trên xe Kho nhận Hàng đã giao Hàng đã hủy Kho gửi [PERSON_N…" at bounding box center [751, 398] width 1396 height 705
click at [838, 168] on div "[DATE] – [DATE] Press the down arrow key to interact with the calendar and sele…" at bounding box center [751, 187] width 1384 height 54
click at [1112, 168] on div "[DATE] – [DATE] Press the down arrow key to interact with the calendar and sele…" at bounding box center [751, 187] width 1384 height 54
click at [1178, 190] on div "[DATE] – [DATE] Press the down arrow key to interact with the calendar and sele…" at bounding box center [751, 186] width 1384 height 31
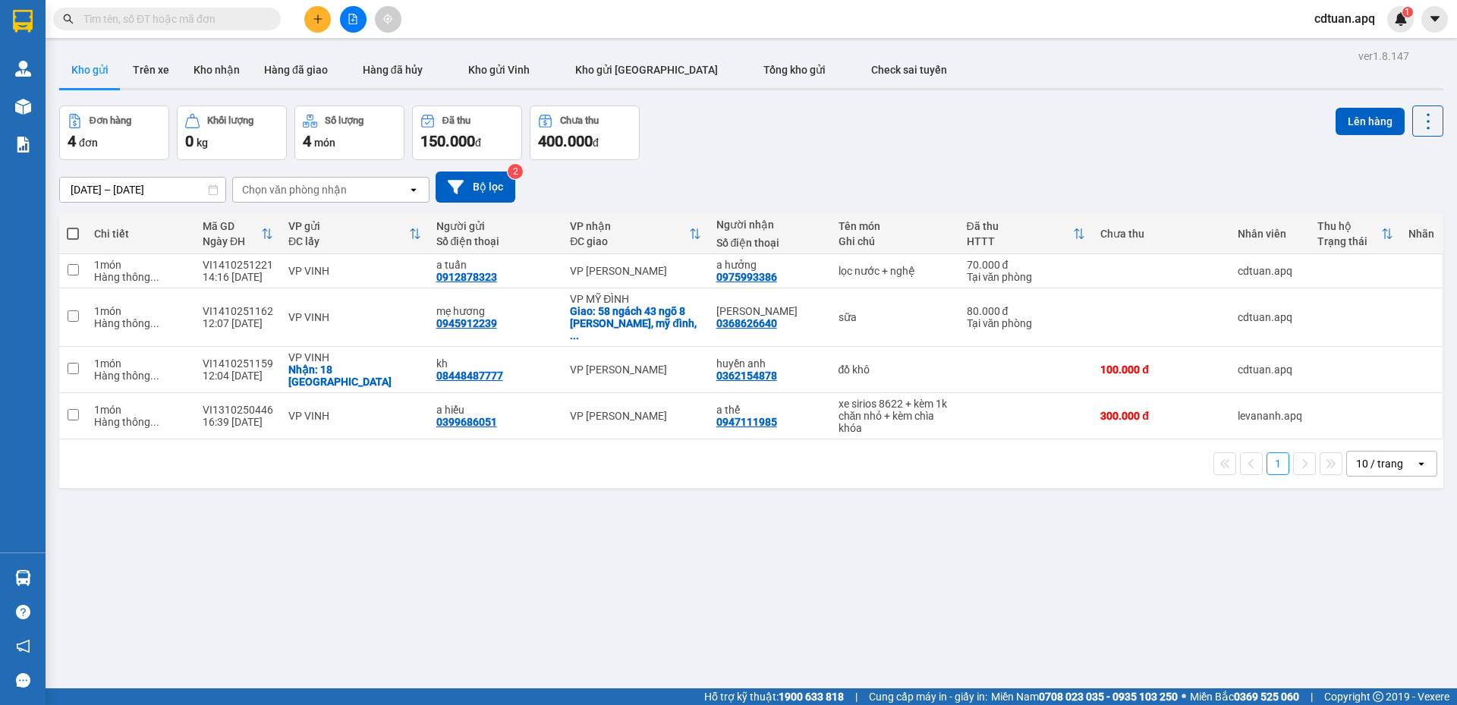
click at [961, 187] on div "[DATE] – [DATE] Press the down arrow key to interact with the calendar and sele…" at bounding box center [751, 186] width 1384 height 31
click at [856, 156] on div "Đơn hàng 4 đơn Khối lượng 0 kg Số lượng 4 món Đã thu 150.000 đ Chưa thu 400.000…" at bounding box center [751, 132] width 1384 height 55
click at [1107, 127] on div "Đơn hàng 4 đơn Khối lượng 0 kg Số lượng 4 món Đã thu 150.000 đ Chưa thu 400.000…" at bounding box center [751, 132] width 1384 height 55
click at [1150, 162] on div "[DATE] – [DATE] Press the down arrow key to interact with the calendar and sele…" at bounding box center [751, 187] width 1384 height 54
click at [901, 103] on div "ver 1.8.147 Kho gửi Trên xe Kho nhận Hàng đã giao Hàng đã hủy Kho gửi [PERSON_N…" at bounding box center [751, 398] width 1396 height 705
